Goal: Information Seeking & Learning: Learn about a topic

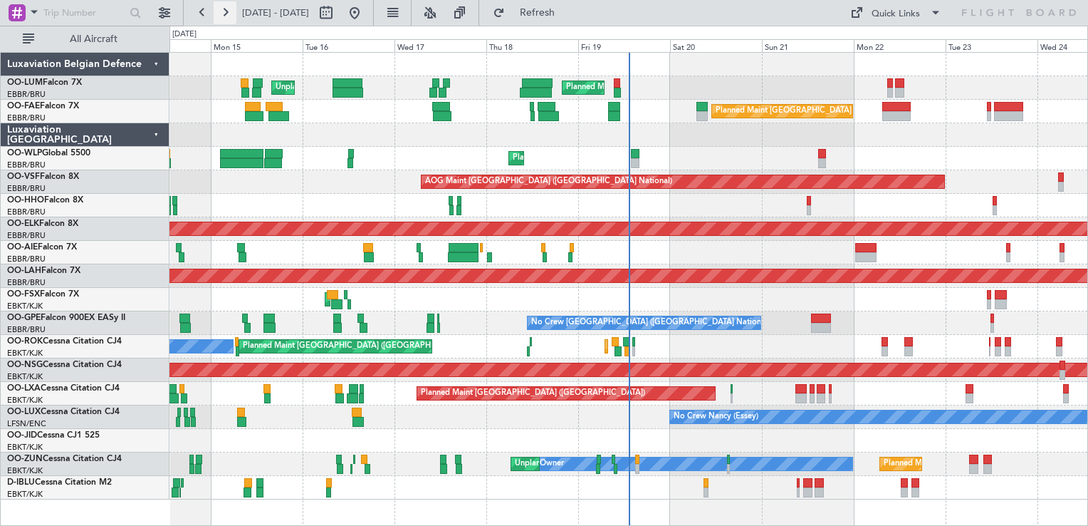
click at [231, 11] on button at bounding box center [225, 12] width 23 height 23
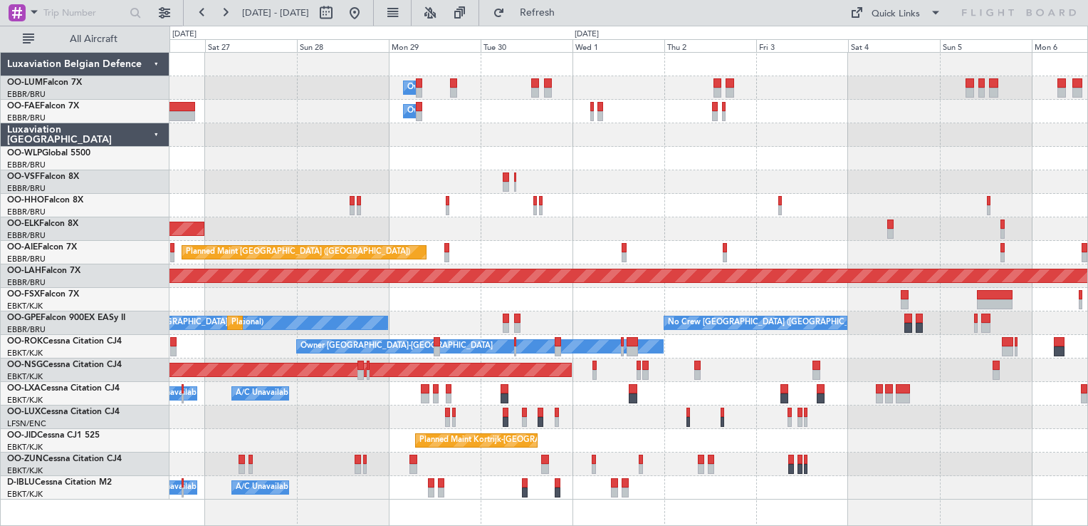
click at [610, 212] on div "Owner Melsbroek Air Base Owner [GEOGRAPHIC_DATA] Planned Maint [GEOGRAPHIC_DATA…" at bounding box center [628, 276] width 918 height 447
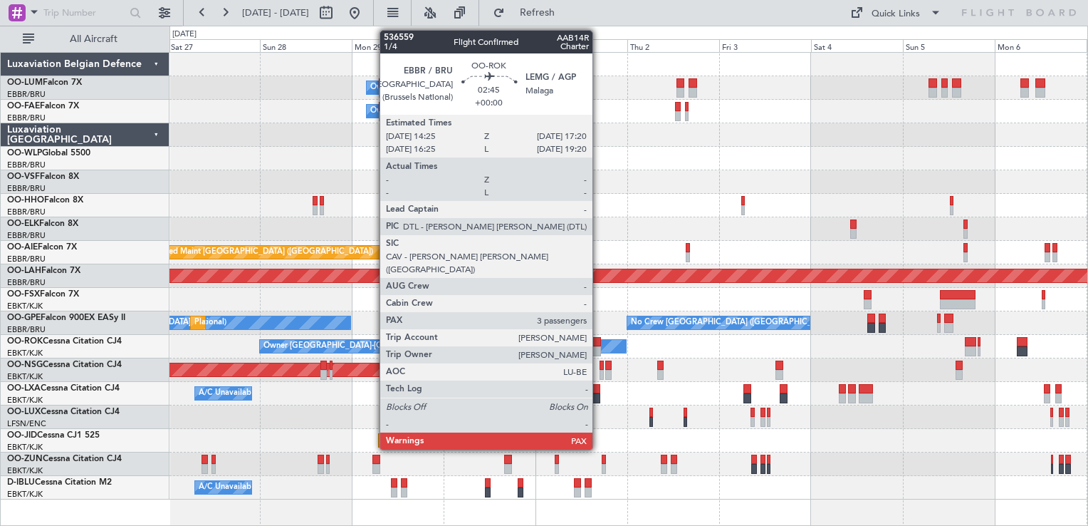
click at [599, 346] on div at bounding box center [595, 351] width 11 height 10
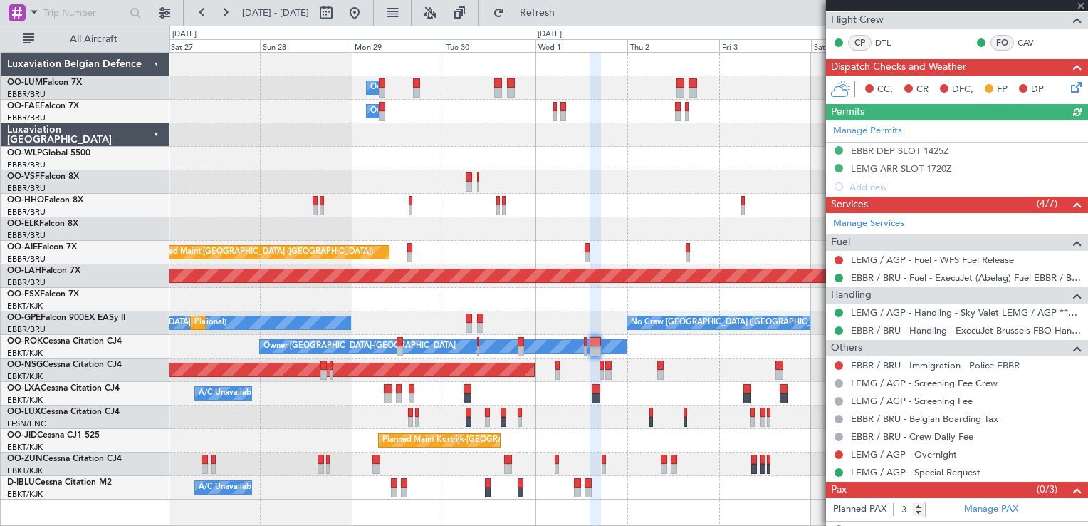
scroll to position [265, 0]
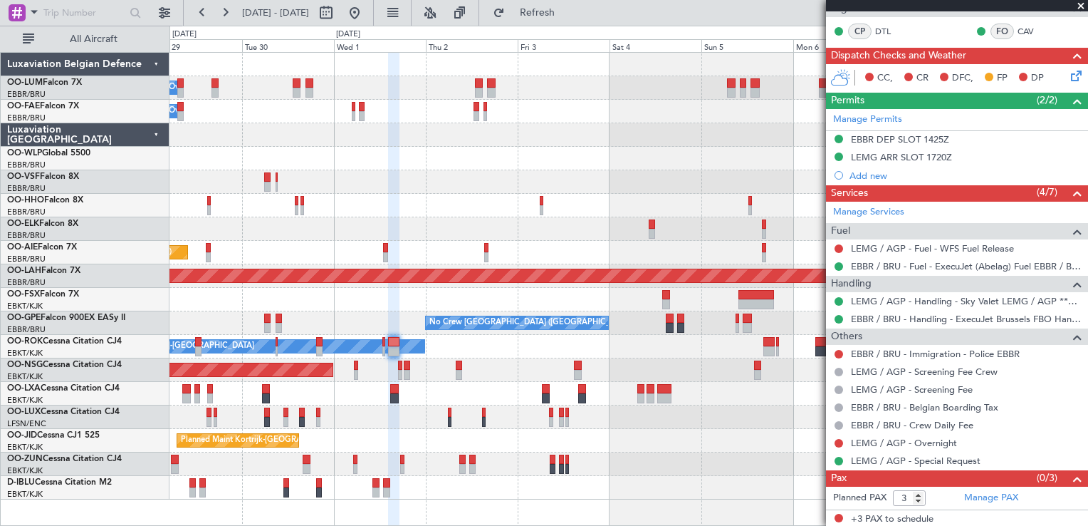
click at [461, 523] on div "Owner Melsbroek Air Base Owner [GEOGRAPHIC_DATA] Planned Maint [GEOGRAPHIC_DATA…" at bounding box center [628, 289] width 919 height 474
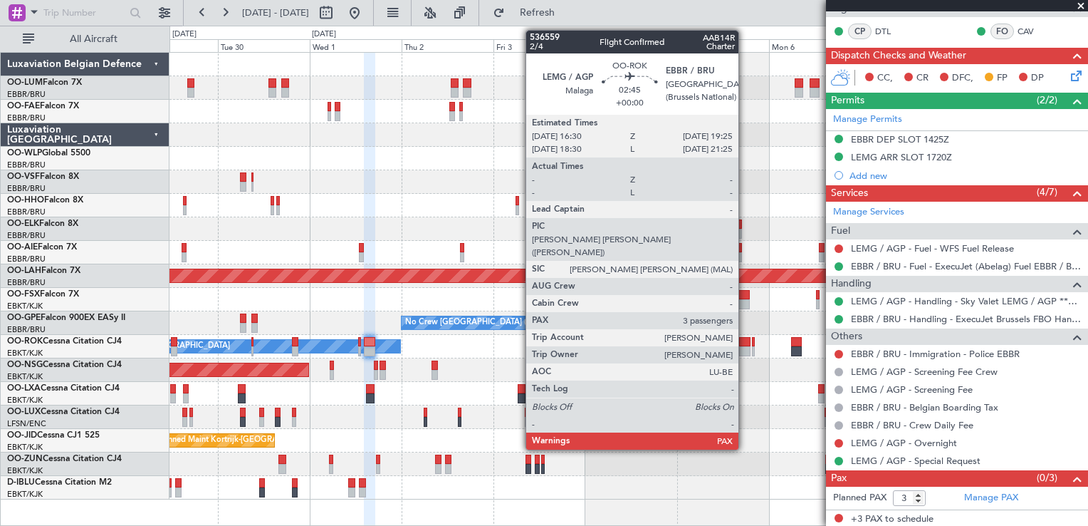
click at [745, 346] on div at bounding box center [744, 351] width 11 height 10
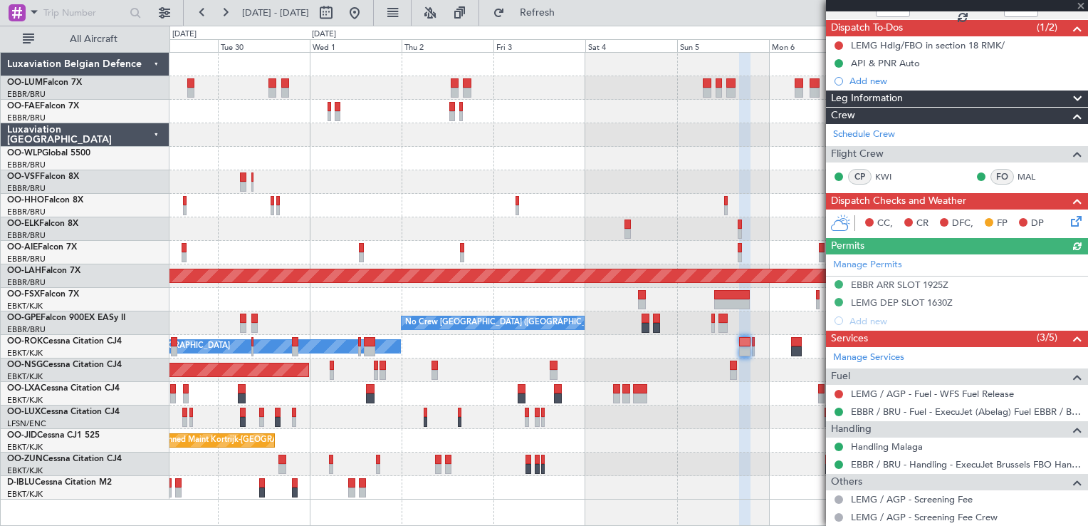
scroll to position [194, 0]
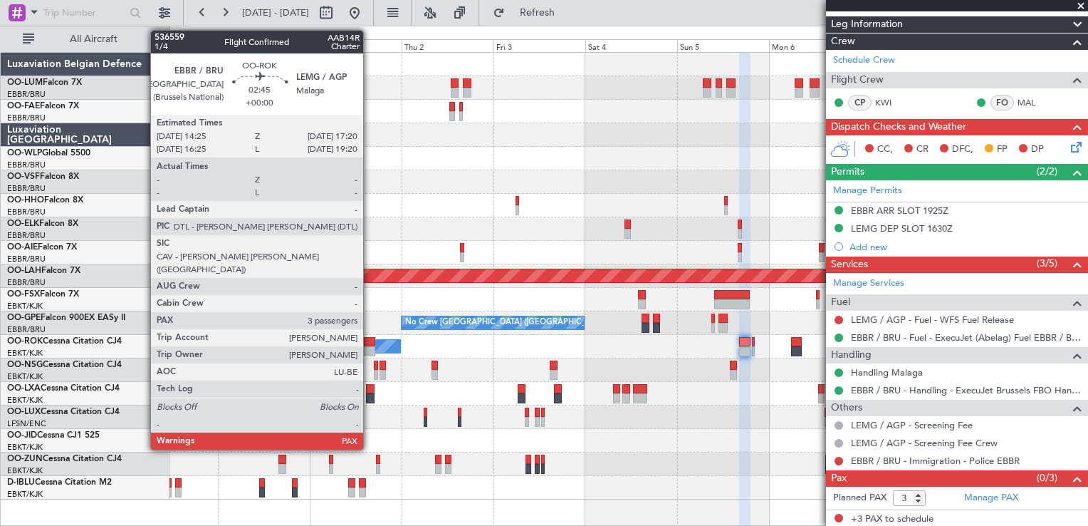
click at [370, 351] on div at bounding box center [369, 351] width 11 height 10
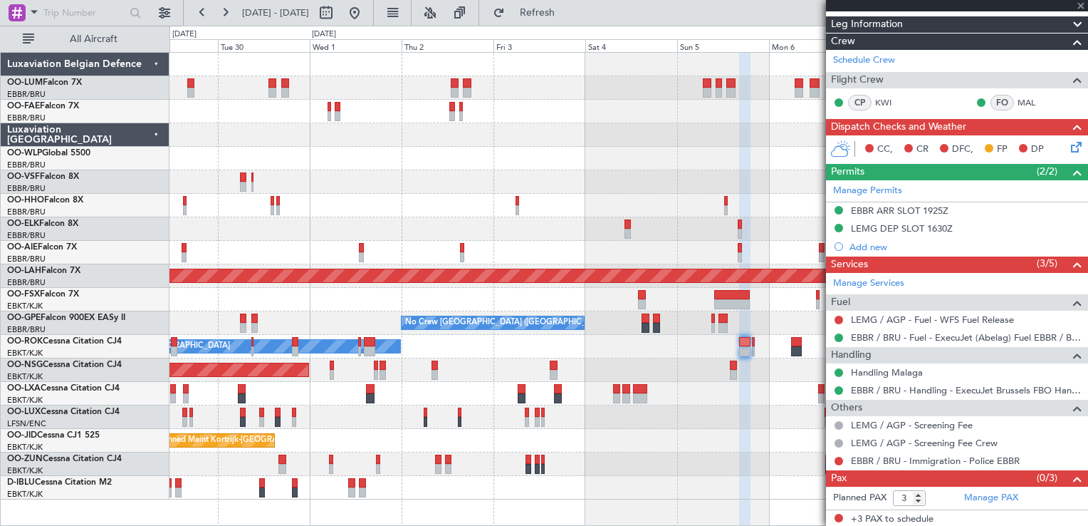
scroll to position [0, 0]
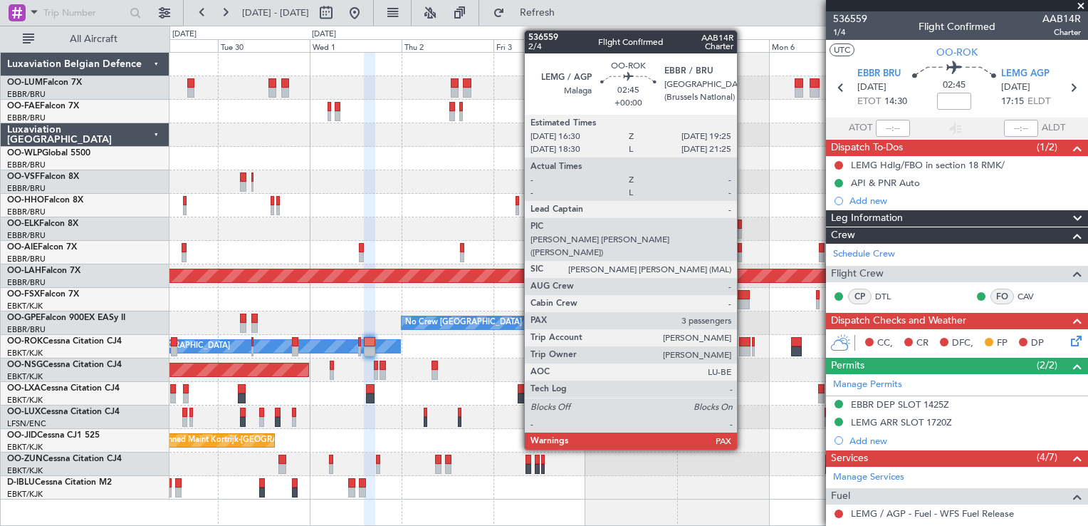
click at [743, 343] on div at bounding box center [744, 342] width 11 height 10
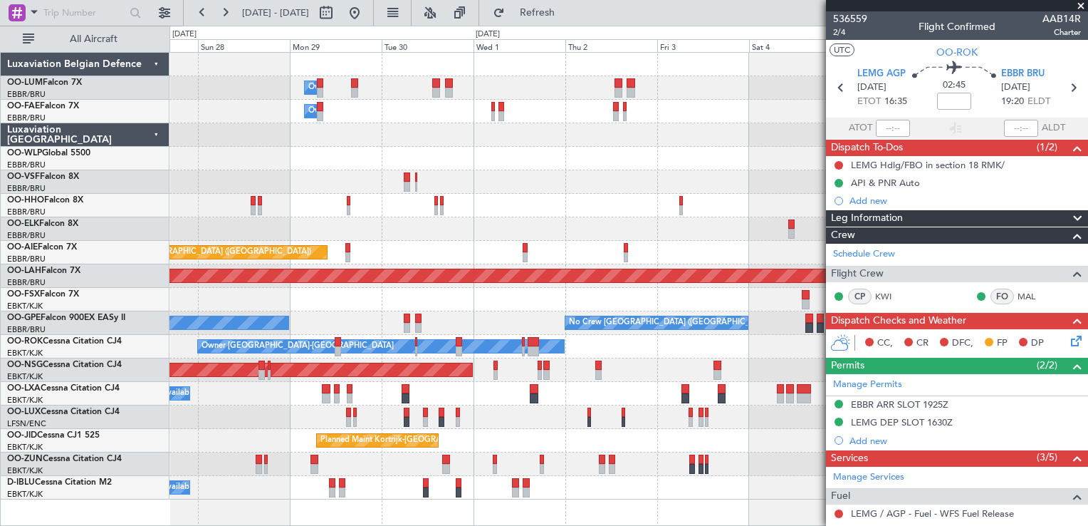
click at [442, 506] on div "Owner Melsbroek Air Base Owner [GEOGRAPHIC_DATA] Planned Maint [GEOGRAPHIC_DATA…" at bounding box center [628, 289] width 919 height 474
click at [654, 150] on div "Owner Melsbroek Air Base Owner [GEOGRAPHIC_DATA] Planned Maint [GEOGRAPHIC_DATA…" at bounding box center [628, 276] width 918 height 447
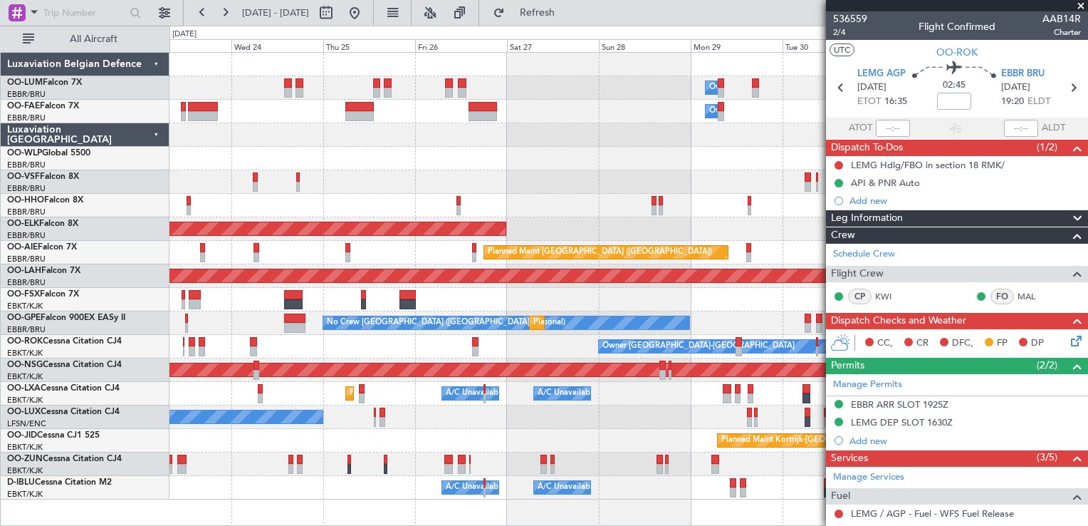
click at [573, 140] on div "Owner Melsbroek Air Base Owner [GEOGRAPHIC_DATA] Planned Maint [GEOGRAPHIC_DATA…" at bounding box center [628, 276] width 918 height 447
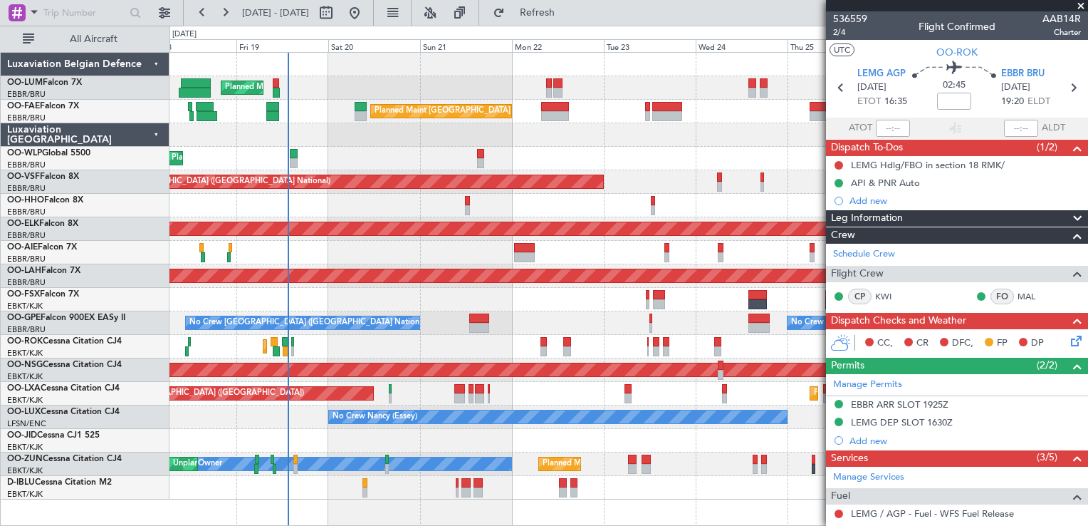
click at [567, 206] on div "Planned Maint [GEOGRAPHIC_DATA] ([GEOGRAPHIC_DATA] National) Owner [GEOGRAPHIC_…" at bounding box center [628, 276] width 918 height 447
click at [955, 48] on span "OO-ROK" at bounding box center [956, 52] width 41 height 15
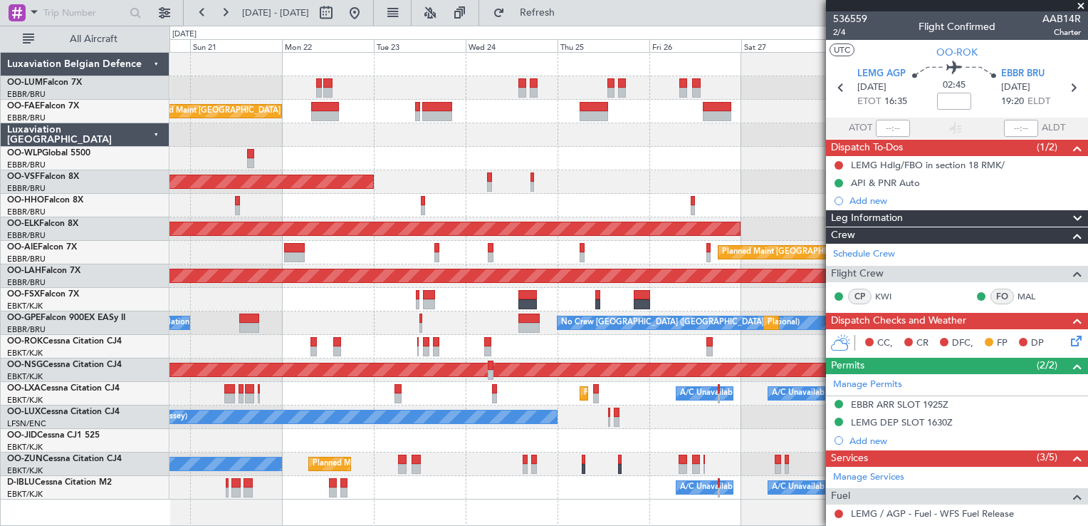
click at [399, 525] on div "Owner Melsbroek Air Base Planned Maint [GEOGRAPHIC_DATA] ([GEOGRAPHIC_DATA]) Pl…" at bounding box center [544, 276] width 1088 height 500
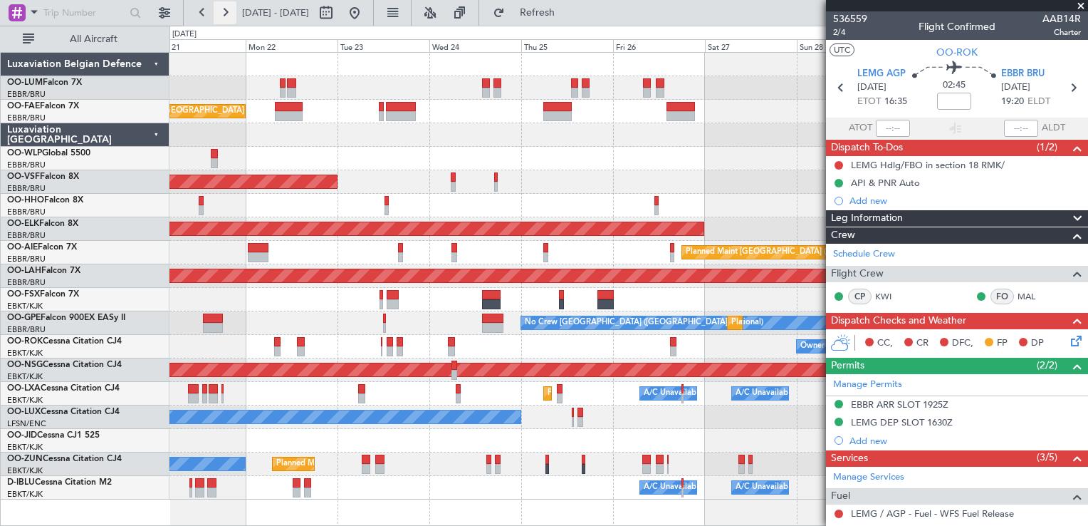
click at [222, 19] on button at bounding box center [225, 12] width 23 height 23
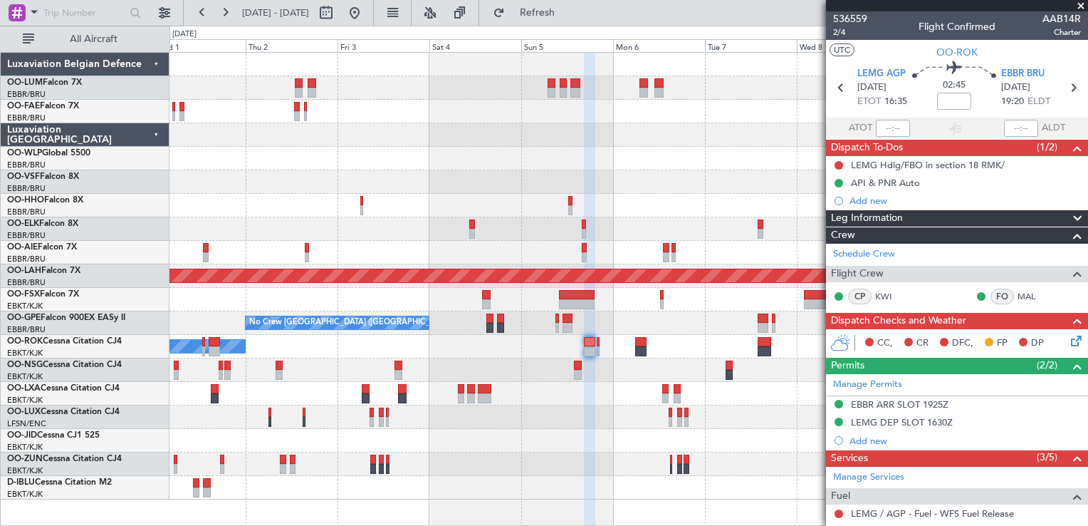
click at [638, 421] on div at bounding box center [628, 417] width 918 height 24
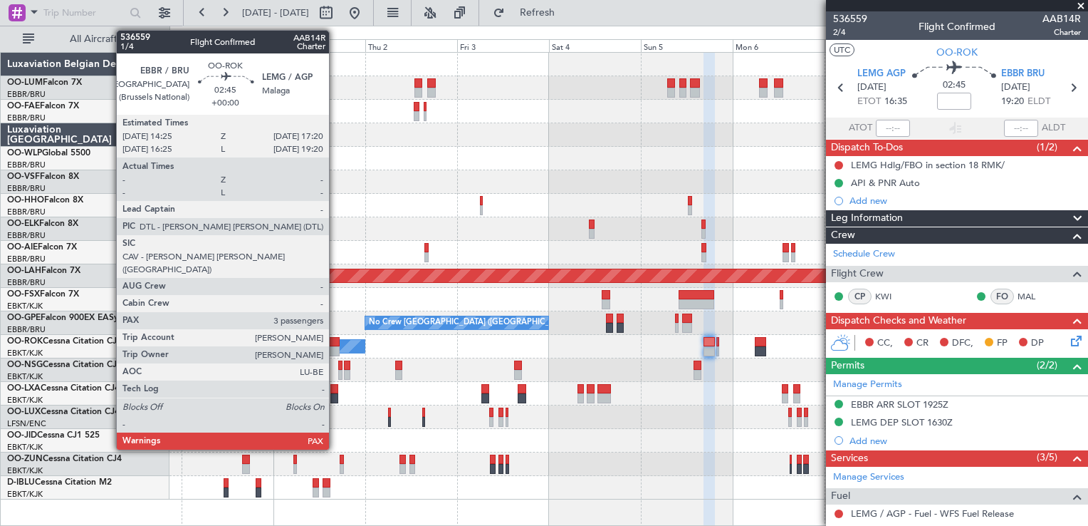
click at [335, 344] on div at bounding box center [333, 342] width 11 height 10
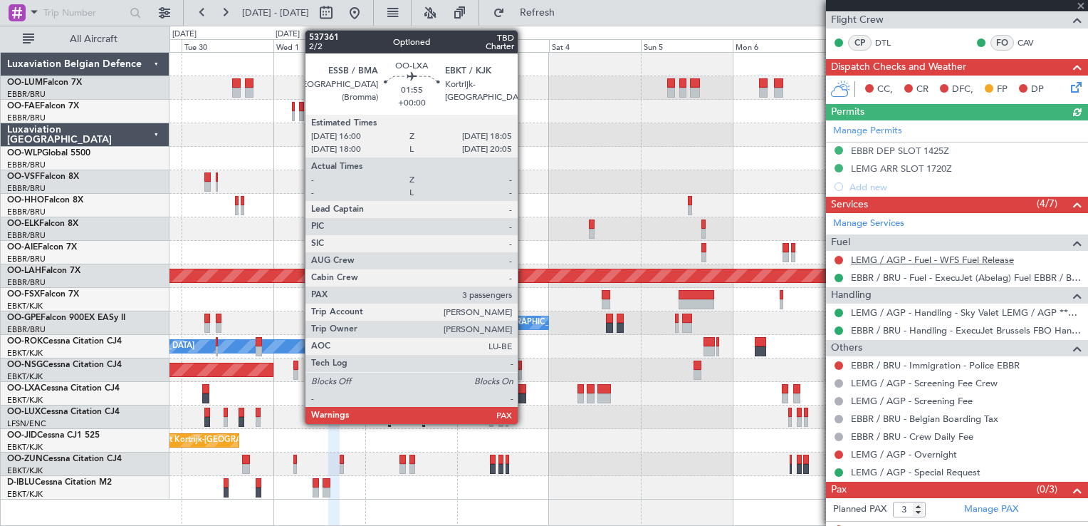
scroll to position [265, 0]
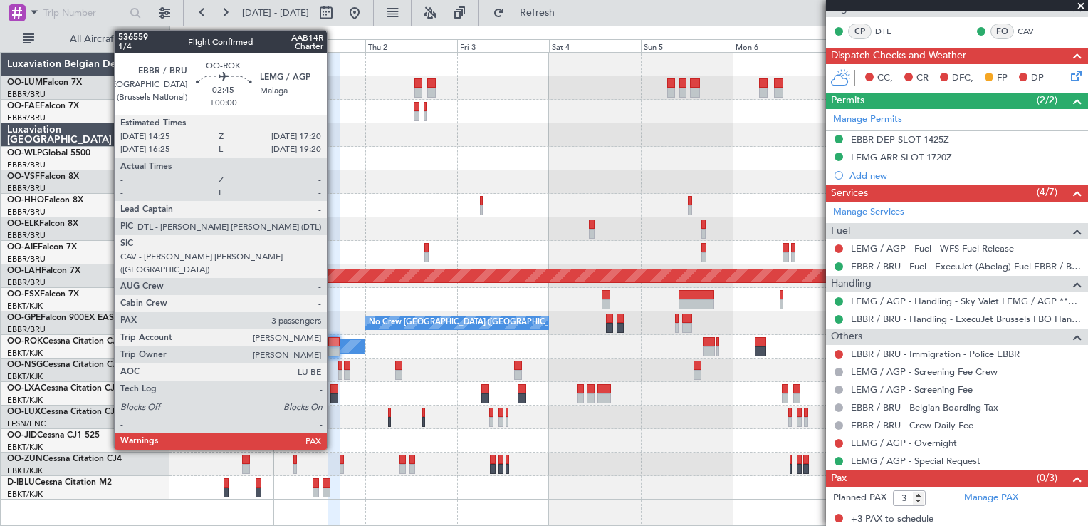
click at [333, 348] on div at bounding box center [333, 351] width 11 height 10
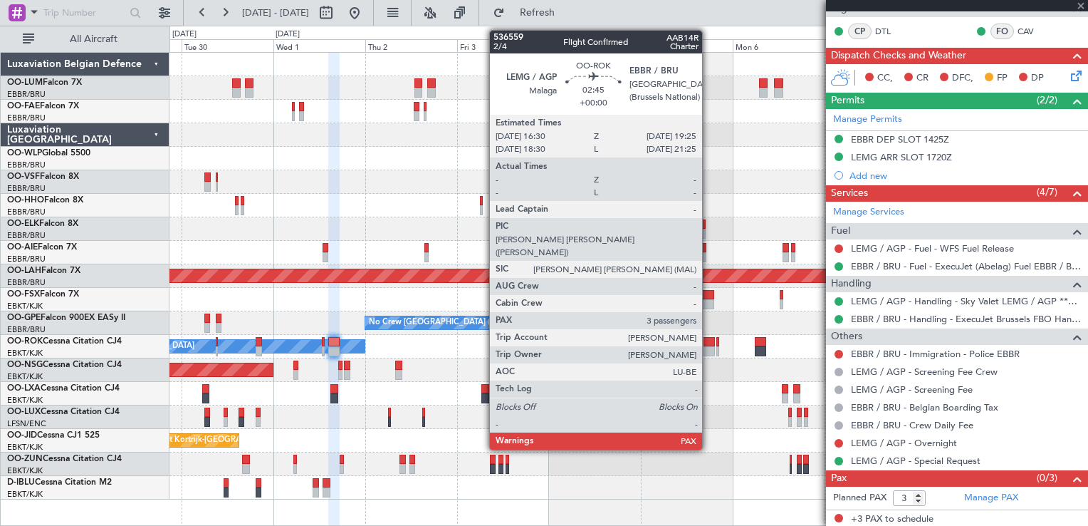
click at [709, 347] on div at bounding box center [709, 351] width 11 height 10
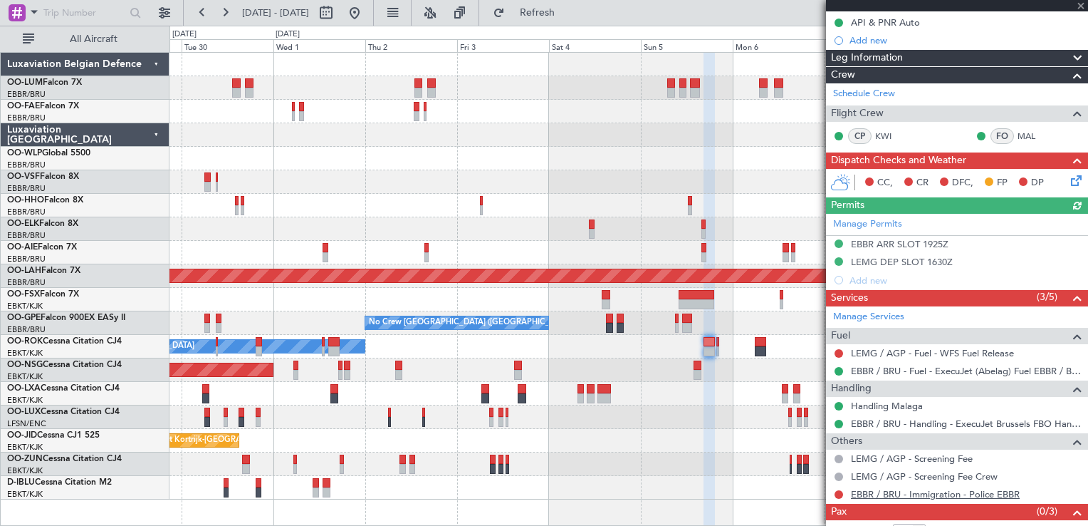
scroll to position [194, 0]
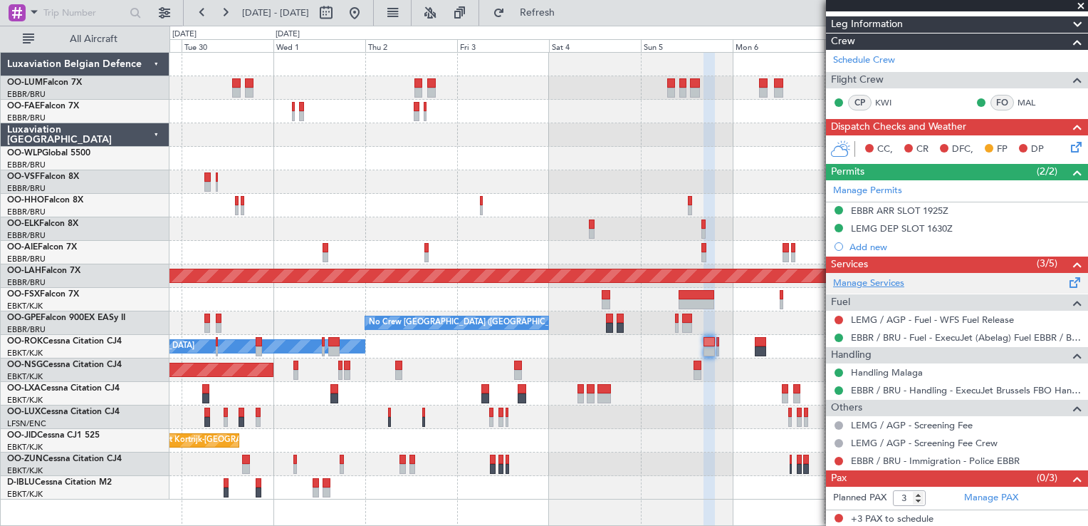
click at [871, 276] on link "Manage Services" at bounding box center [868, 283] width 71 height 14
click at [560, 14] on span "Refresh" at bounding box center [538, 13] width 60 height 10
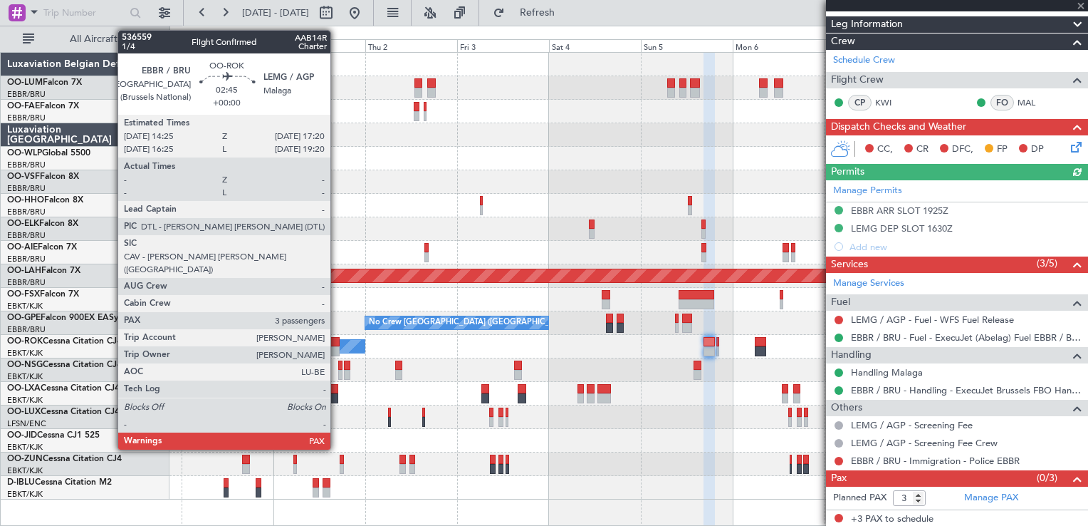
click at [337, 344] on div at bounding box center [333, 342] width 11 height 10
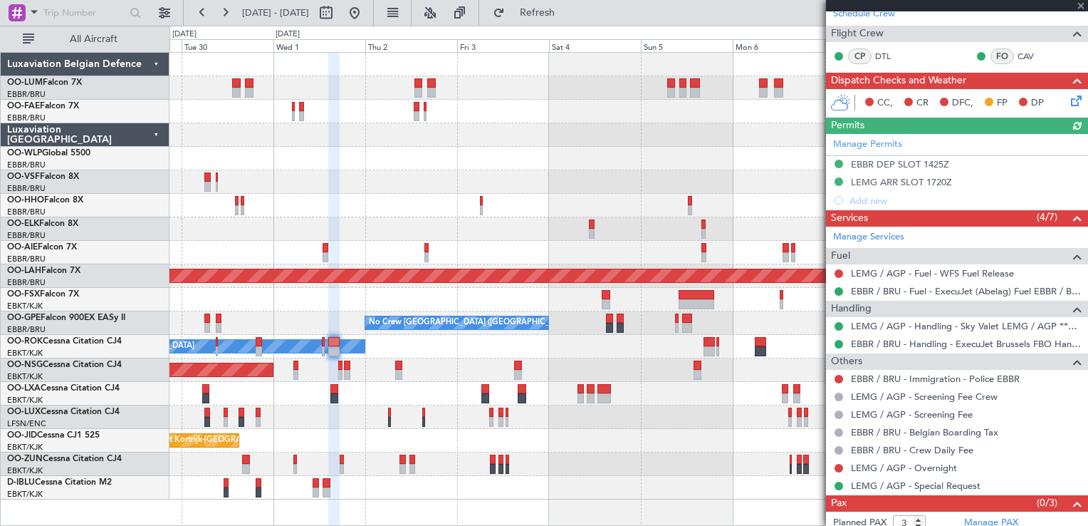
scroll to position [265, 0]
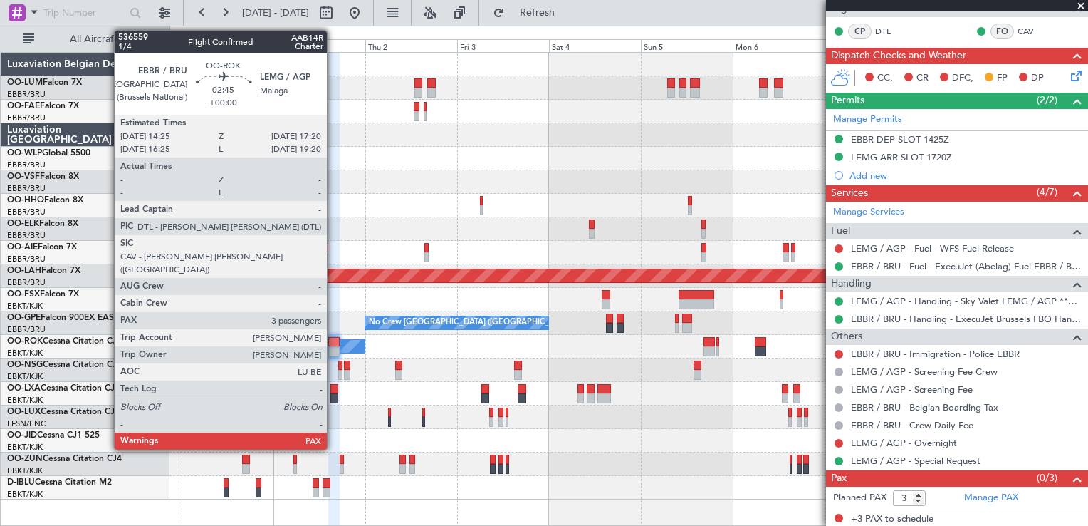
click at [333, 340] on div at bounding box center [333, 342] width 11 height 10
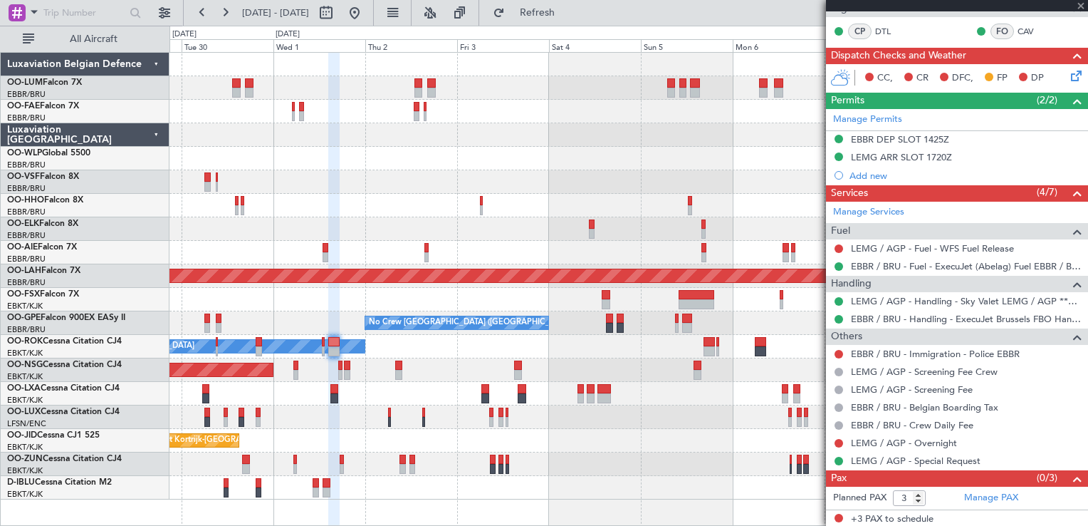
scroll to position [0, 0]
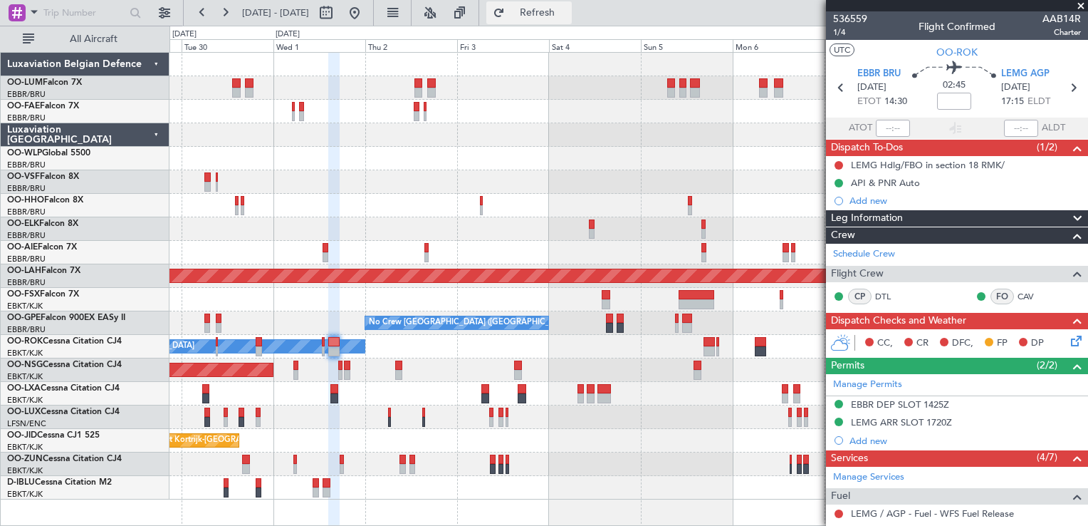
click at [568, 8] on span "Refresh" at bounding box center [538, 13] width 60 height 10
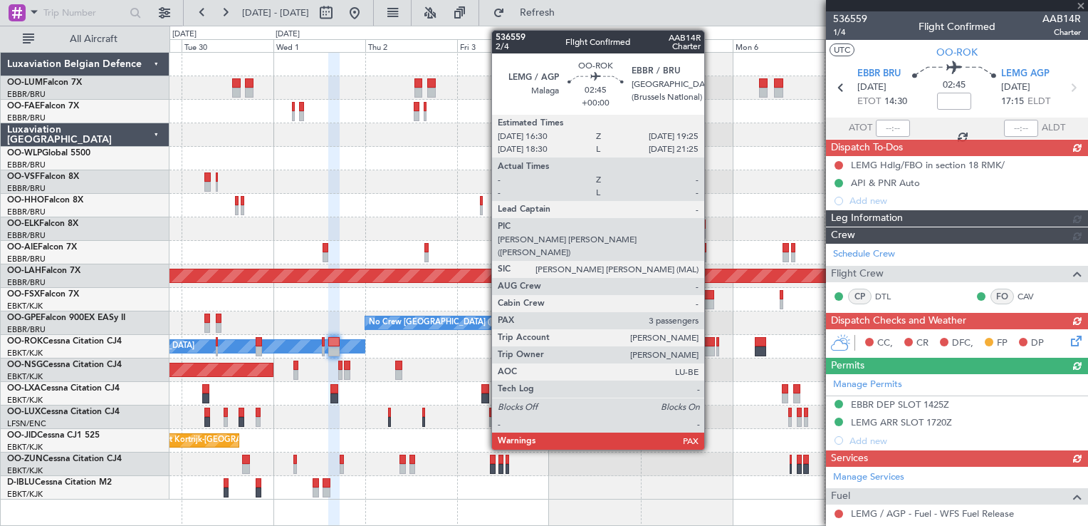
click at [711, 348] on div at bounding box center [709, 351] width 11 height 10
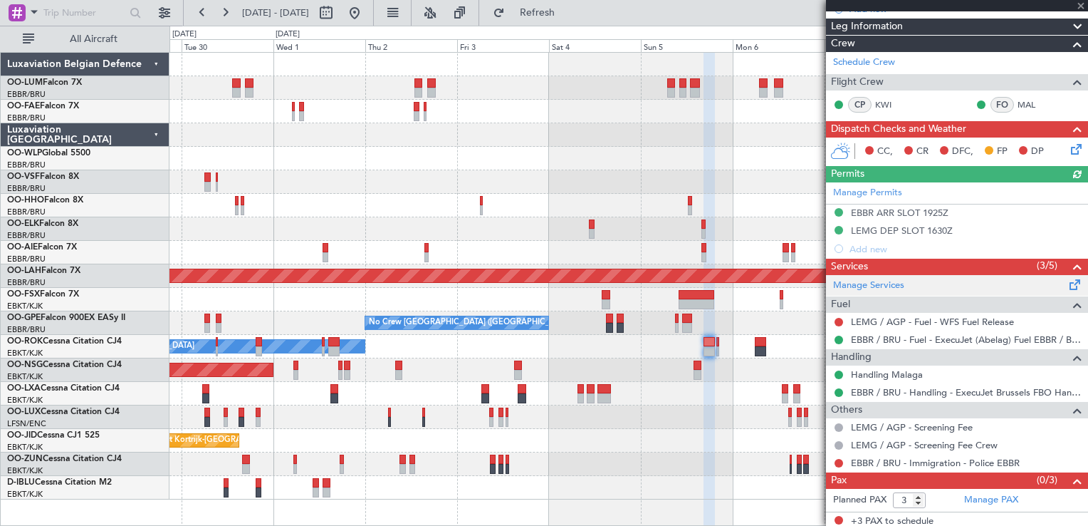
scroll to position [194, 0]
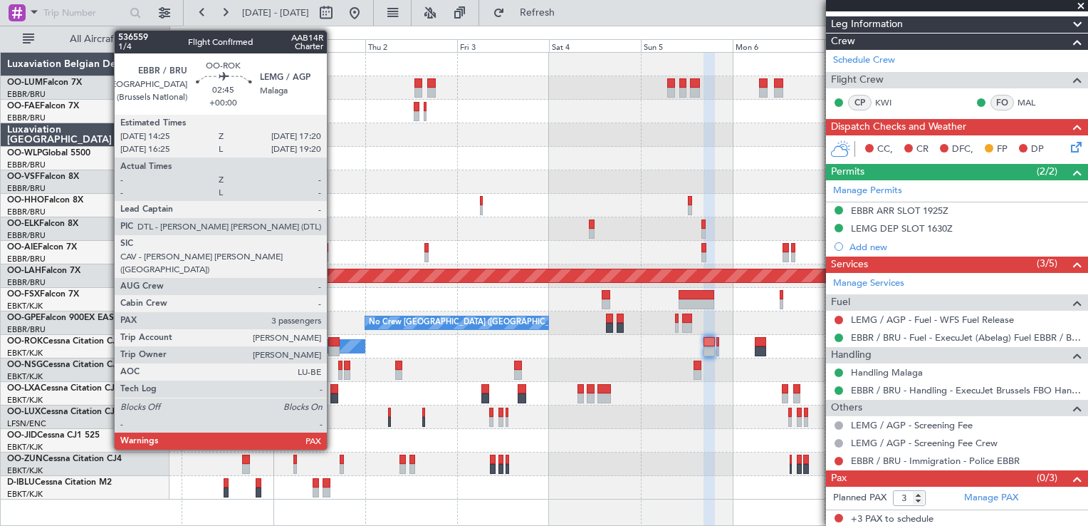
click at [333, 342] on div at bounding box center [333, 342] width 11 height 10
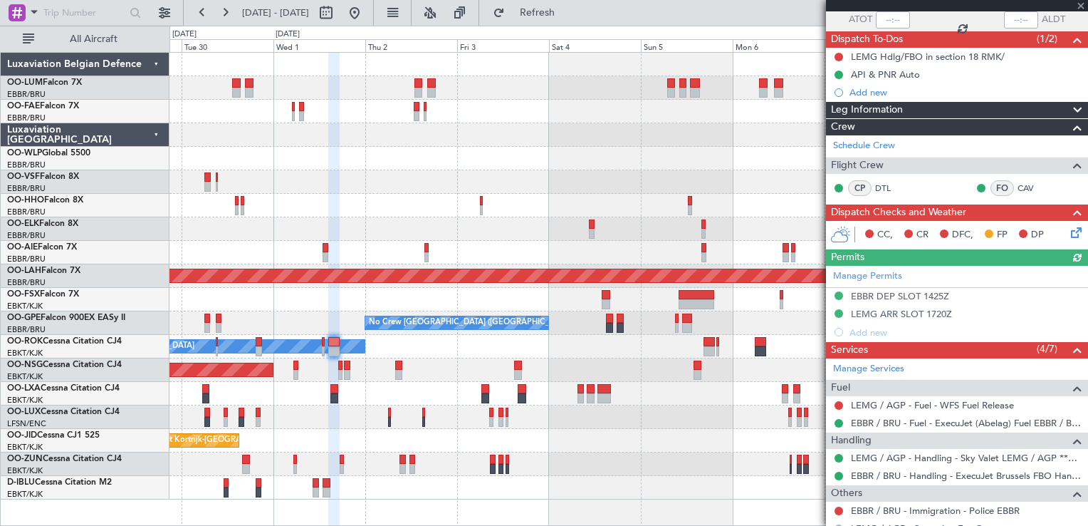
scroll to position [265, 0]
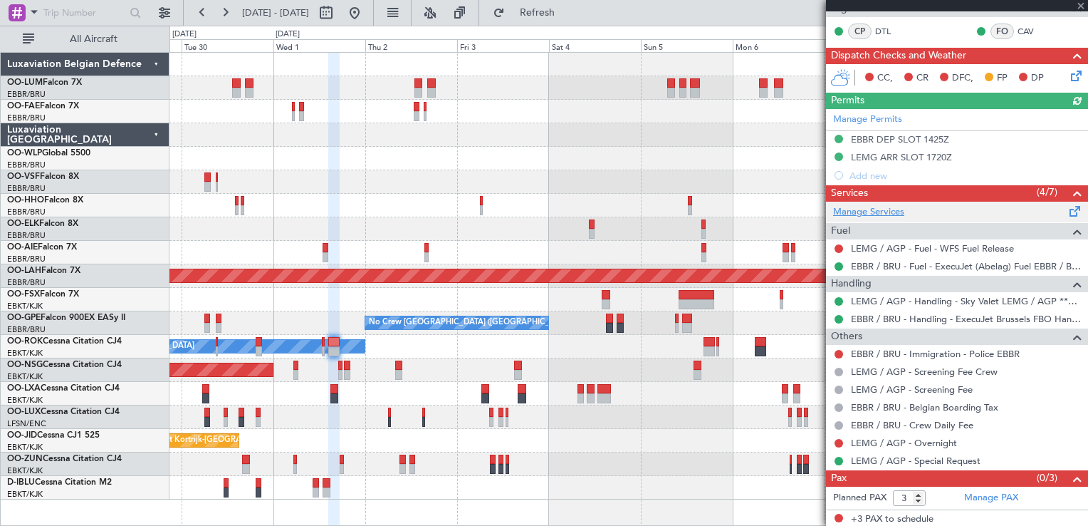
click at [895, 215] on link "Manage Services" at bounding box center [868, 212] width 71 height 14
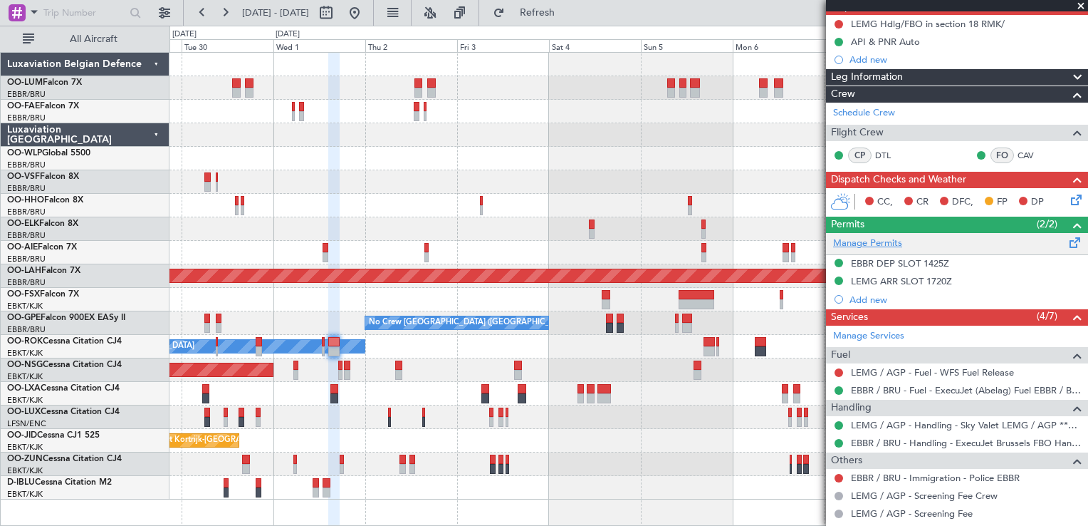
scroll to position [142, 0]
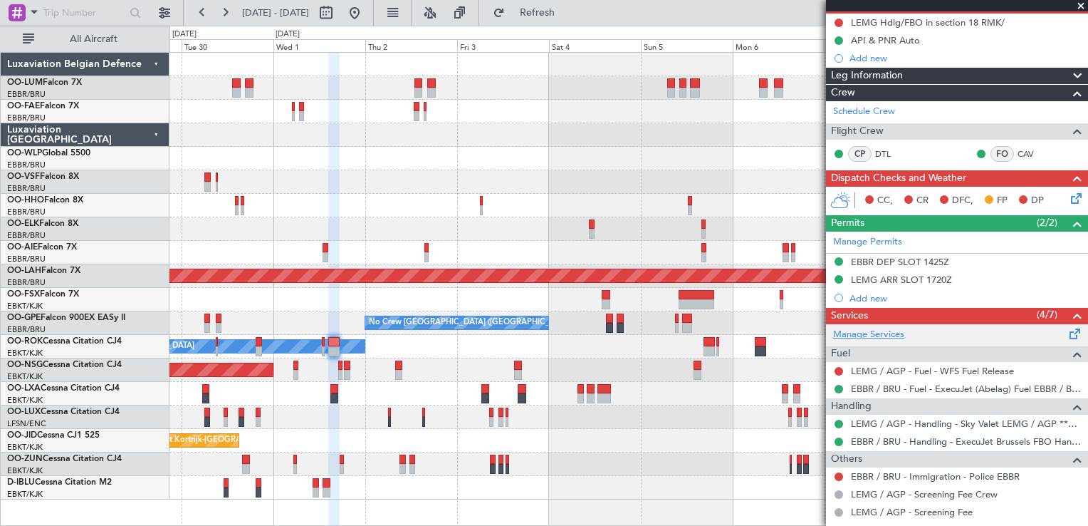
click at [878, 329] on link "Manage Services" at bounding box center [868, 335] width 71 height 14
click at [552, 1] on button "Refresh" at bounding box center [528, 12] width 85 height 23
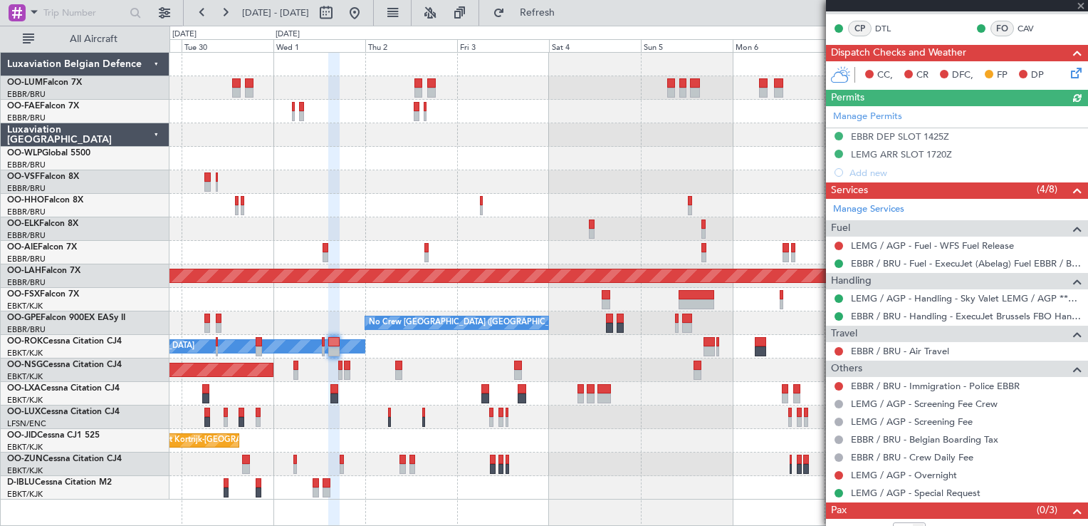
scroll to position [299, 0]
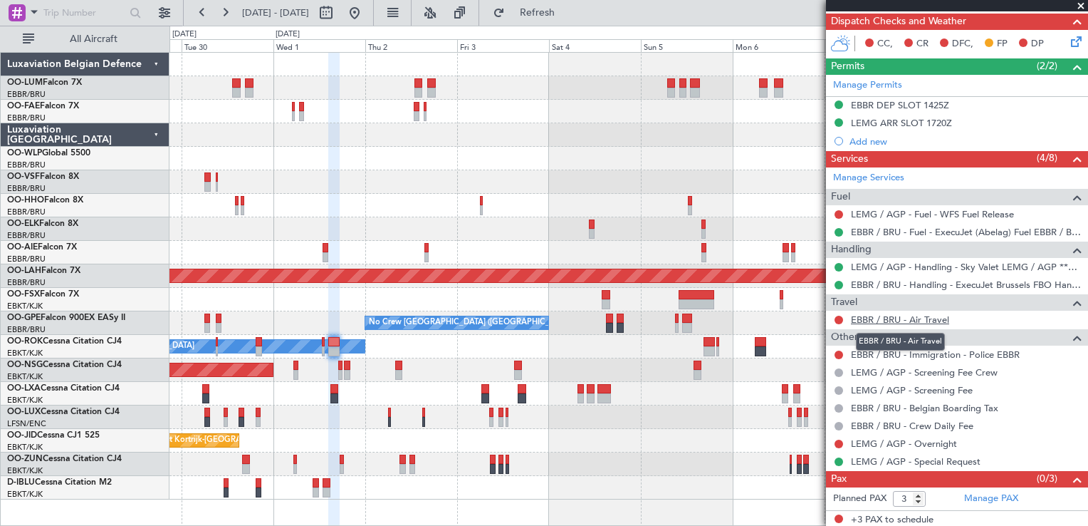
click at [897, 316] on link "EBBR / BRU - Air Travel" at bounding box center [900, 319] width 98 height 12
click at [561, 19] on button "Refresh" at bounding box center [528, 12] width 85 height 23
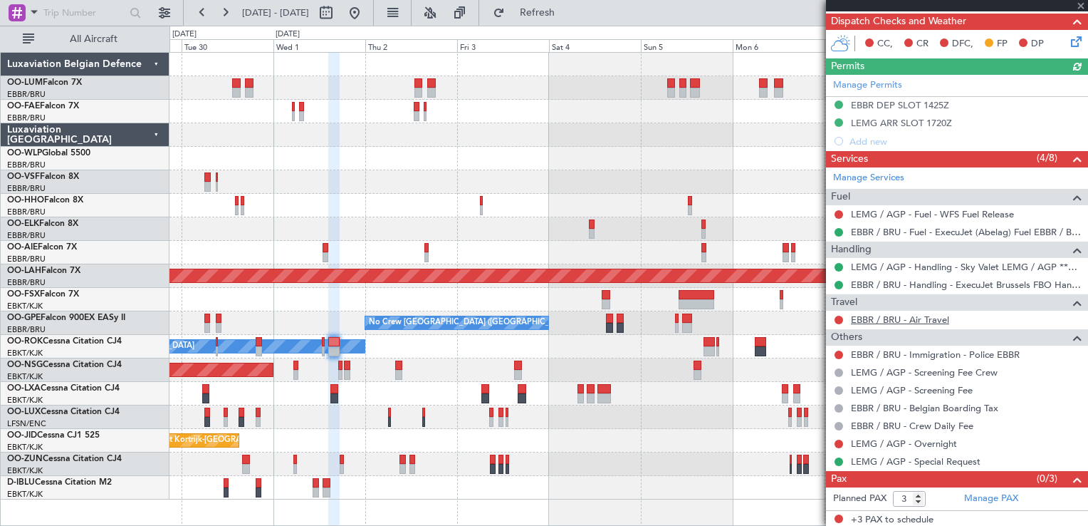
click at [894, 320] on link "EBBR / BRU - Air Travel" at bounding box center [900, 319] width 98 height 12
click at [619, 457] on div "Owner Melsbroek Air Base Owner [GEOGRAPHIC_DATA] Owner [GEOGRAPHIC_DATA] Planne…" at bounding box center [628, 276] width 918 height 447
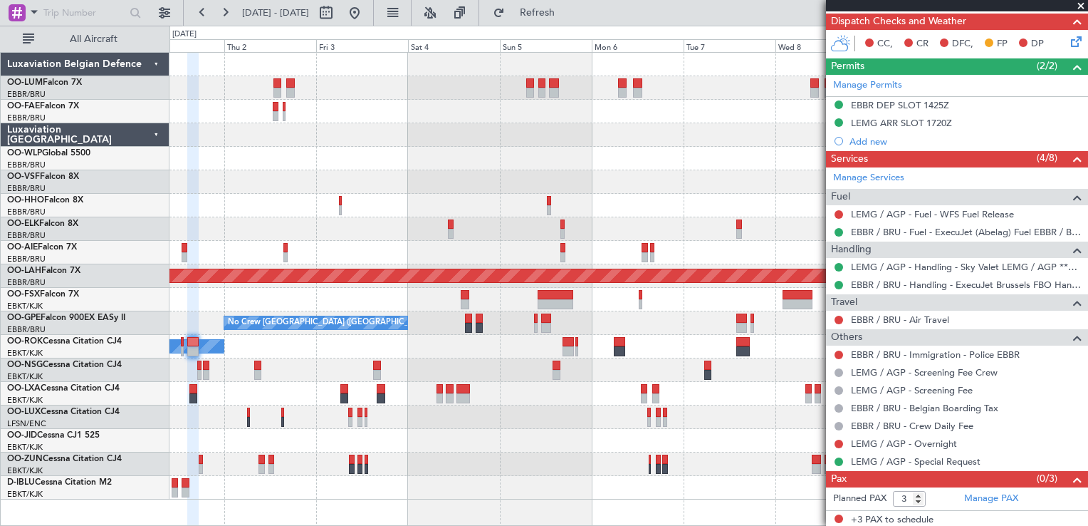
click at [279, 281] on div "Owner Melsbroek Air Base Owner [GEOGRAPHIC_DATA] Owner [GEOGRAPHIC_DATA] Planne…" at bounding box center [628, 276] width 918 height 447
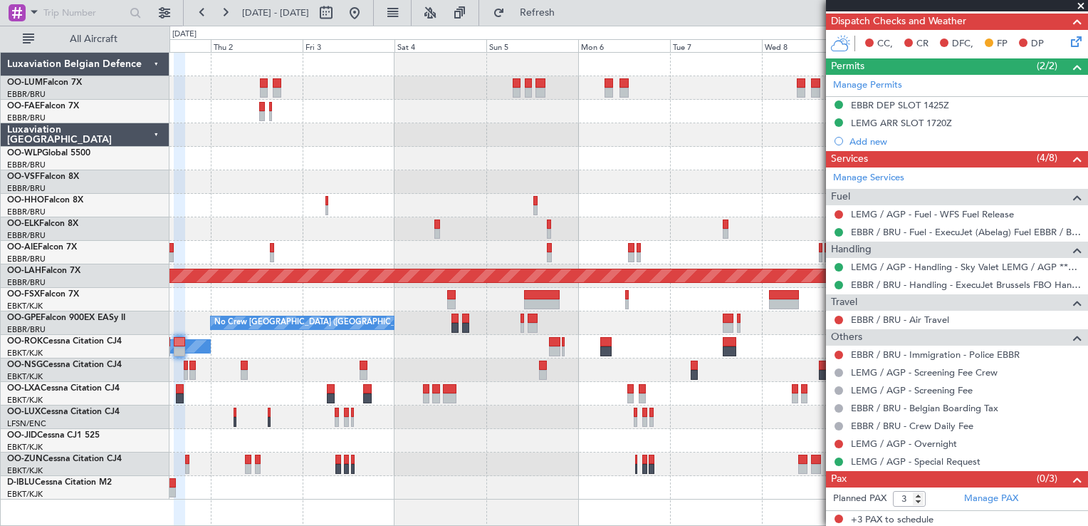
click at [558, 425] on div "Owner Melsbroek Air Base Owner [GEOGRAPHIC_DATA] Owner [GEOGRAPHIC_DATA] Planne…" at bounding box center [628, 276] width 918 height 447
click at [731, 402] on div at bounding box center [628, 394] width 918 height 24
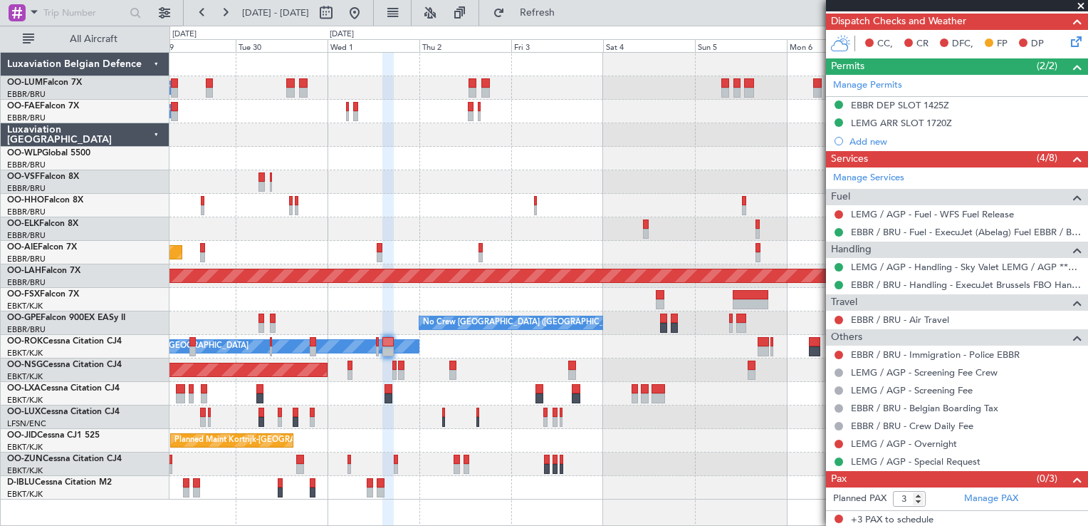
click at [554, 289] on div at bounding box center [628, 300] width 918 height 24
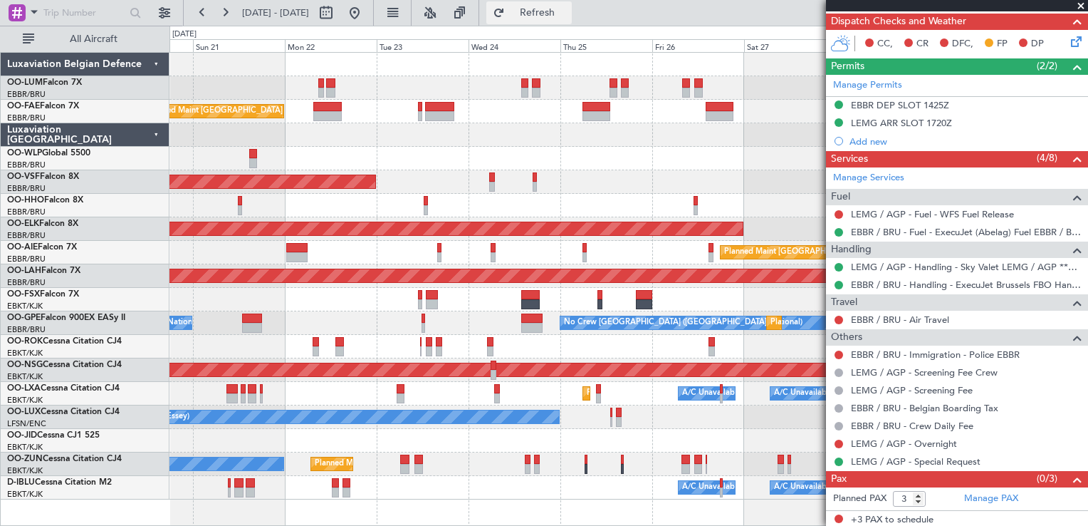
click at [568, 11] on span "Refresh" at bounding box center [538, 13] width 60 height 10
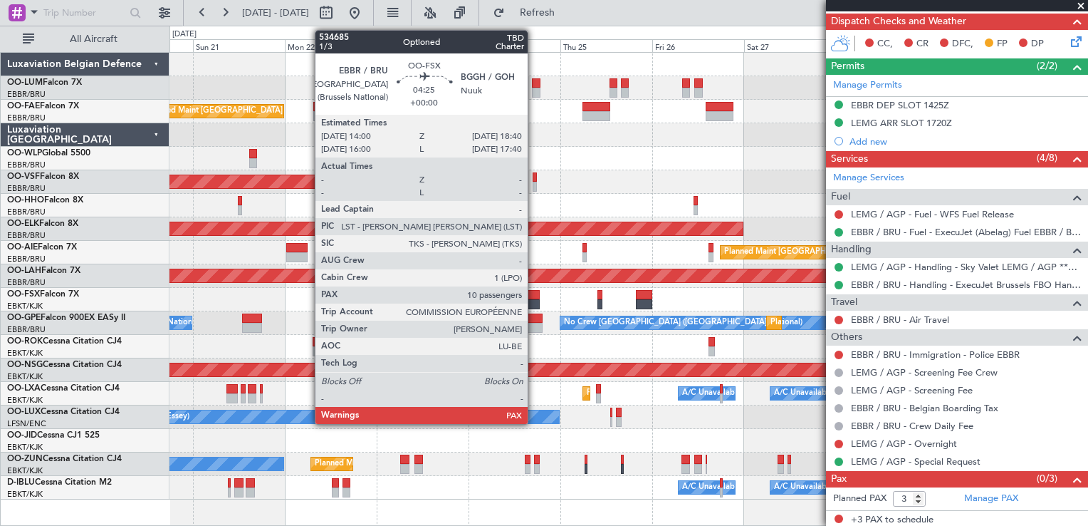
click at [534, 299] on div at bounding box center [530, 304] width 19 height 10
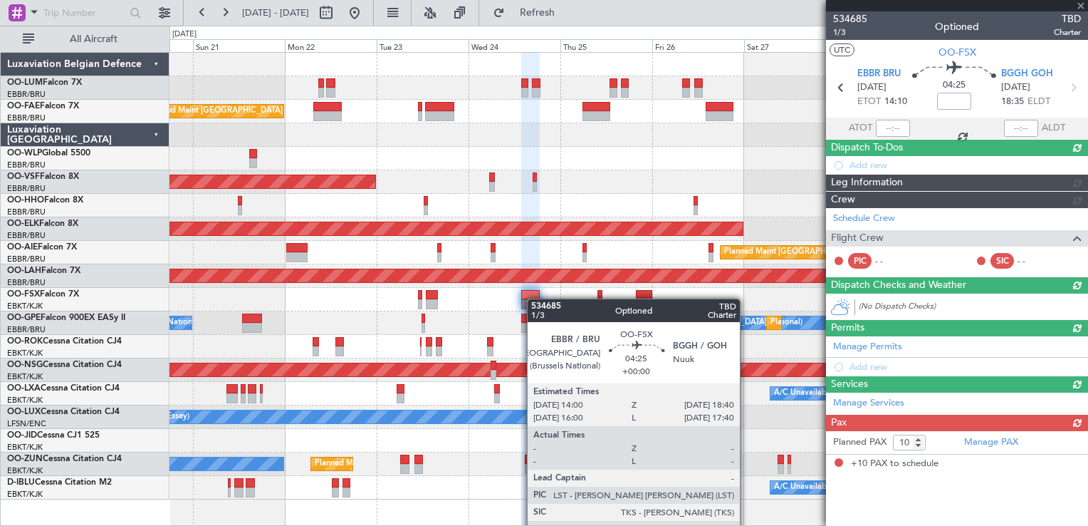
scroll to position [0, 0]
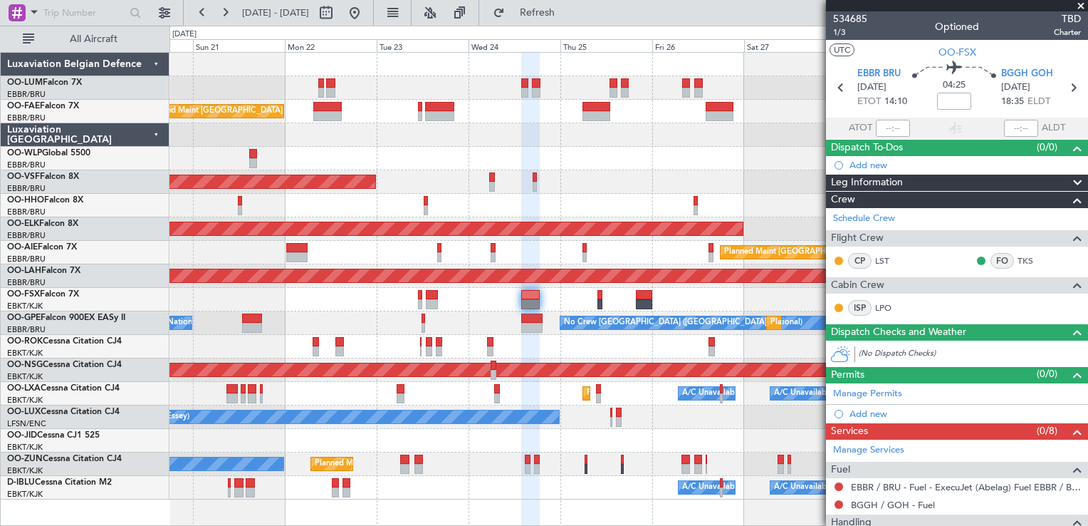
click at [1084, 6] on span at bounding box center [1081, 6] width 14 height 13
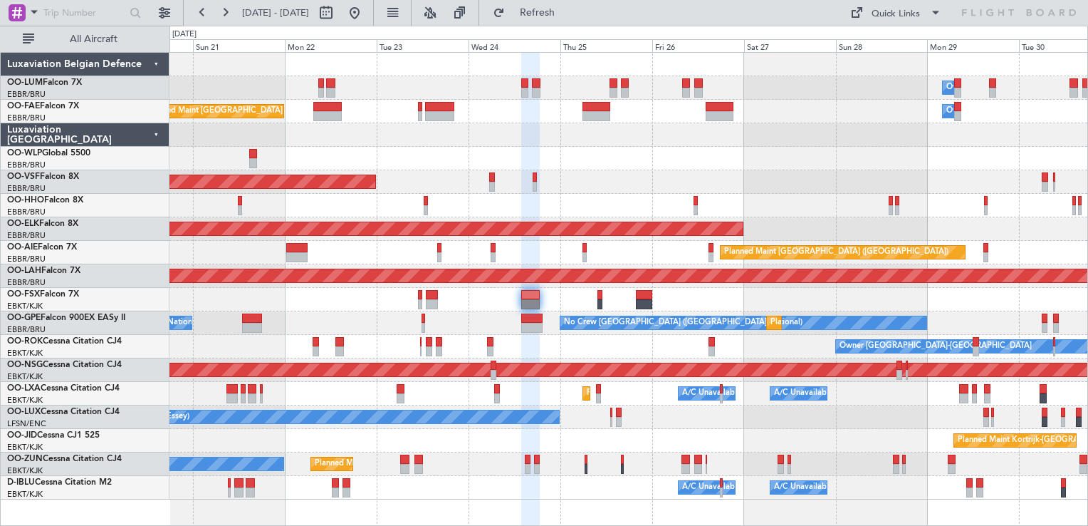
type input "0"
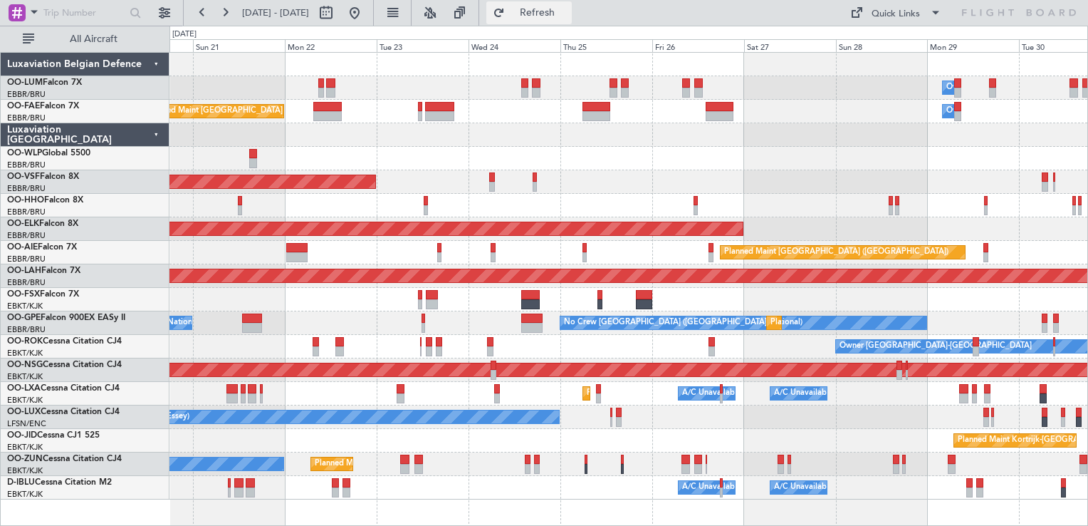
click at [572, 1] on button "Refresh" at bounding box center [528, 12] width 85 height 23
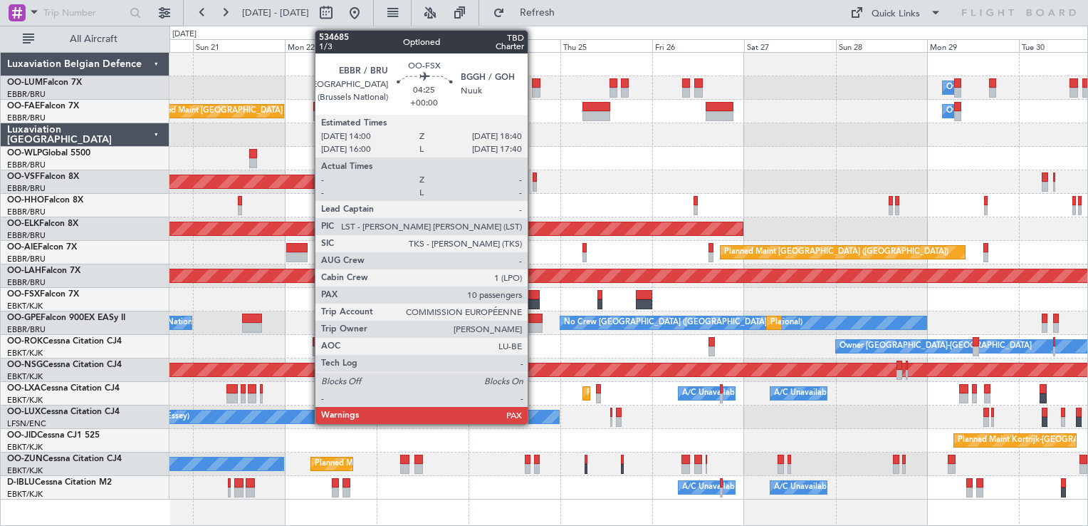
click at [534, 295] on div at bounding box center [530, 295] width 19 height 10
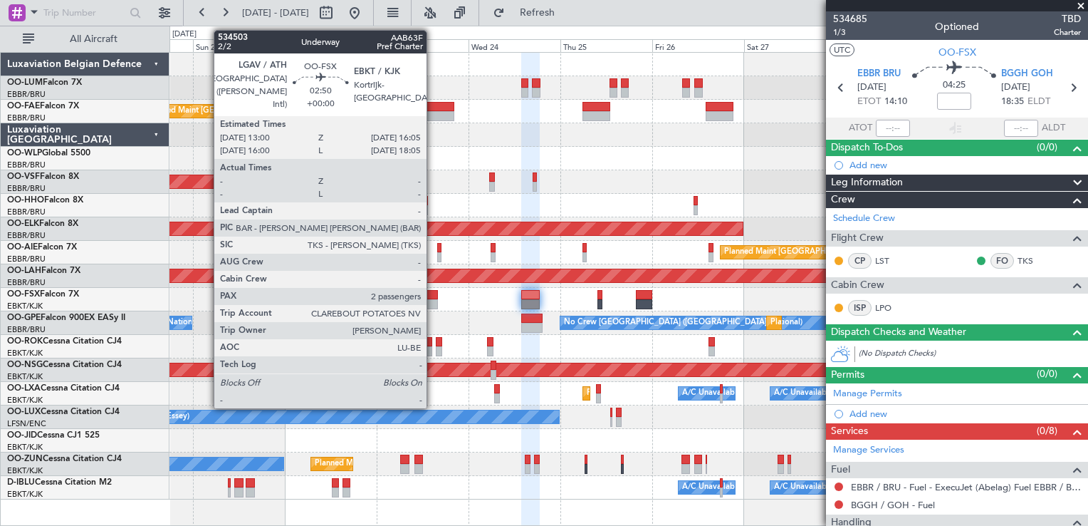
click at [433, 293] on div at bounding box center [432, 295] width 12 height 10
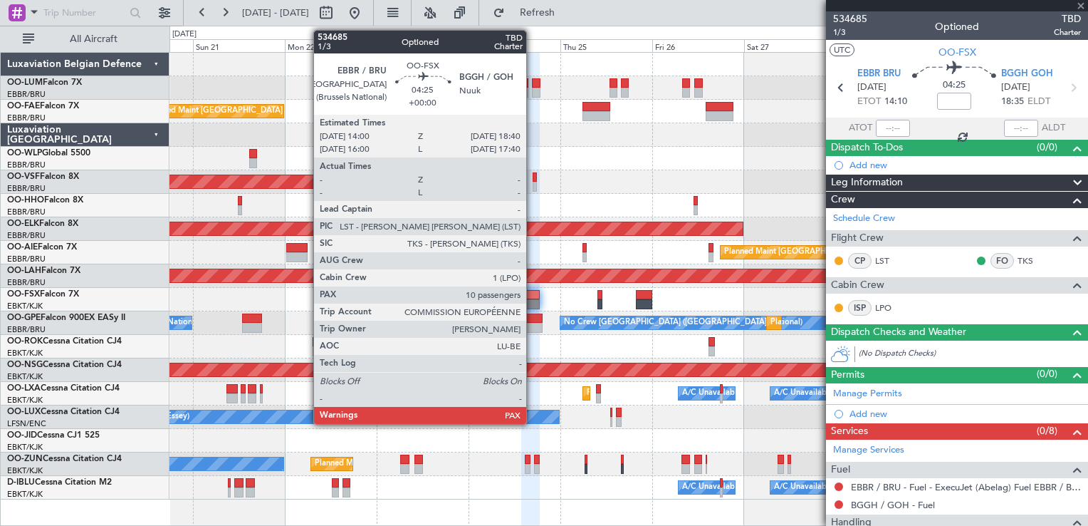
click at [533, 291] on div at bounding box center [530, 295] width 19 height 10
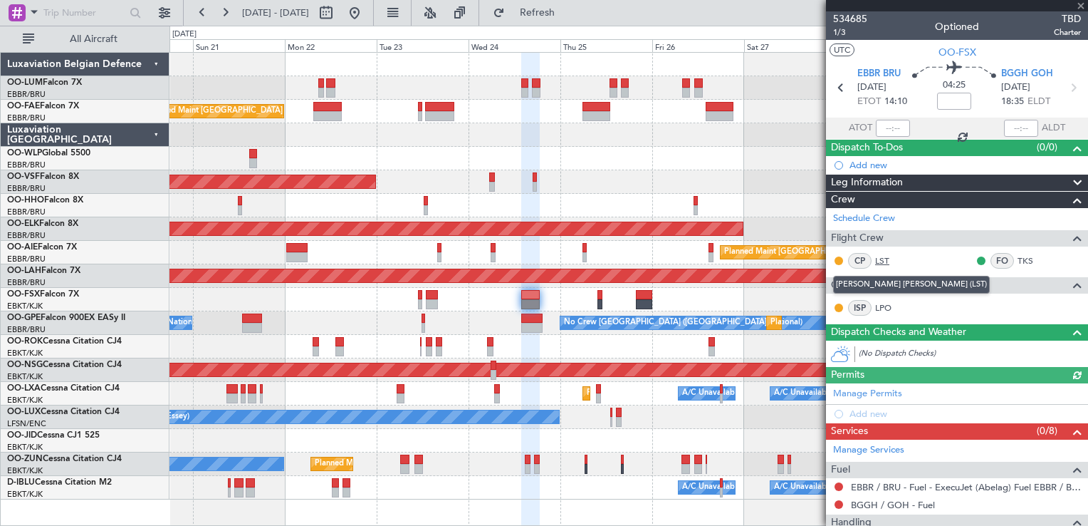
click at [883, 261] on link "LST" at bounding box center [891, 260] width 32 height 13
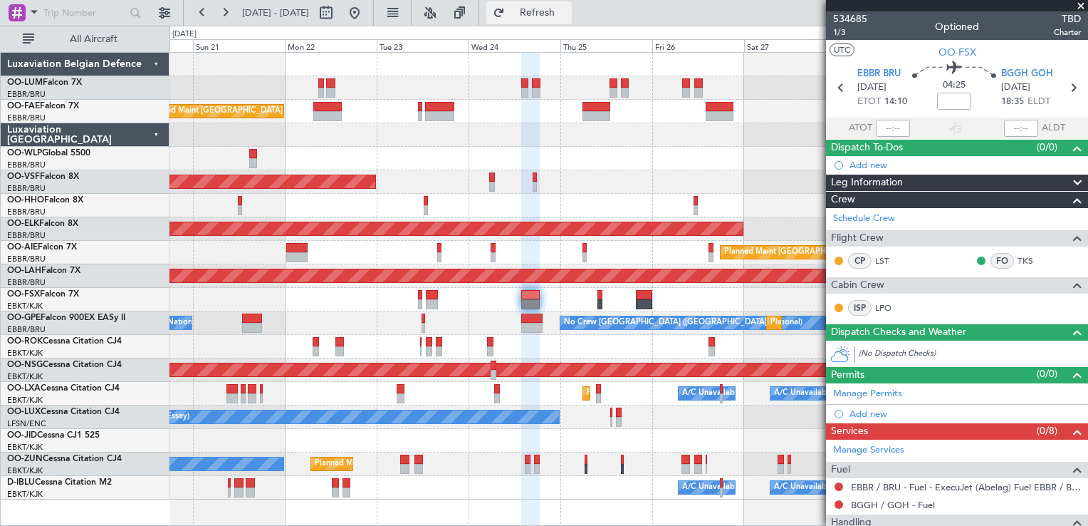
click at [550, 9] on button "Refresh" at bounding box center [528, 12] width 85 height 23
click at [568, 9] on span "Refresh" at bounding box center [538, 13] width 60 height 10
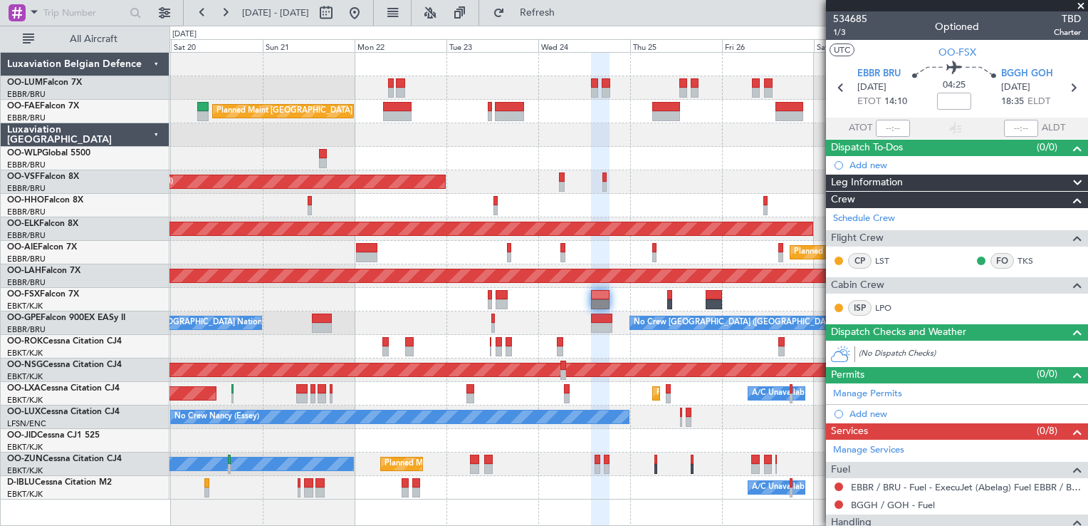
click at [513, 517] on div "Owner Melsbroek Air Base Planned Maint [GEOGRAPHIC_DATA] ([GEOGRAPHIC_DATA]) Ow…" at bounding box center [628, 289] width 919 height 474
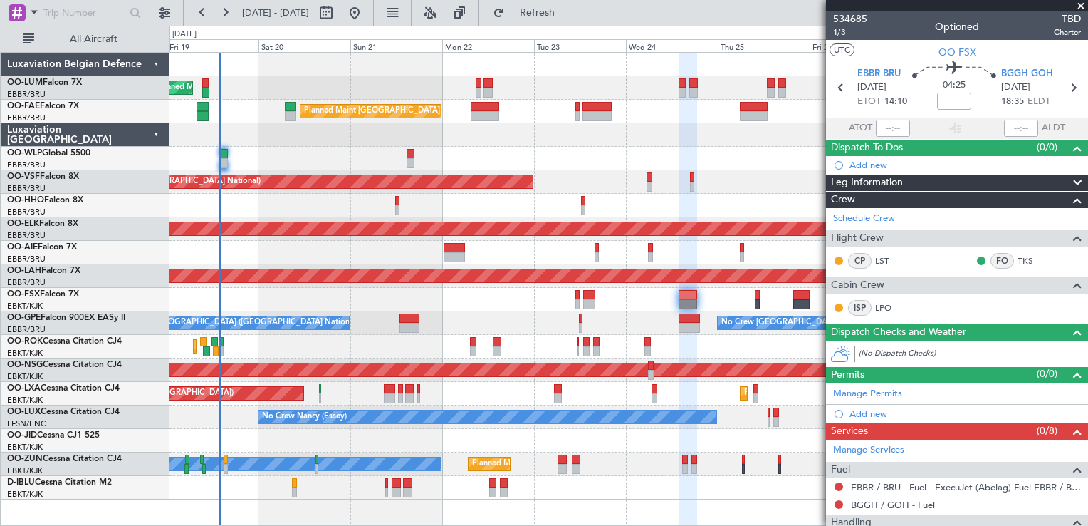
click at [621, 464] on div "Planned Maint Kortrijk-[GEOGRAPHIC_DATA] Owner Unplanned Maint [GEOGRAPHIC_DATA…" at bounding box center [628, 464] width 918 height 24
click at [493, 330] on div "Planned Maint [GEOGRAPHIC_DATA] ([GEOGRAPHIC_DATA] National) No Crew [GEOGRAPHI…" at bounding box center [628, 323] width 918 height 24
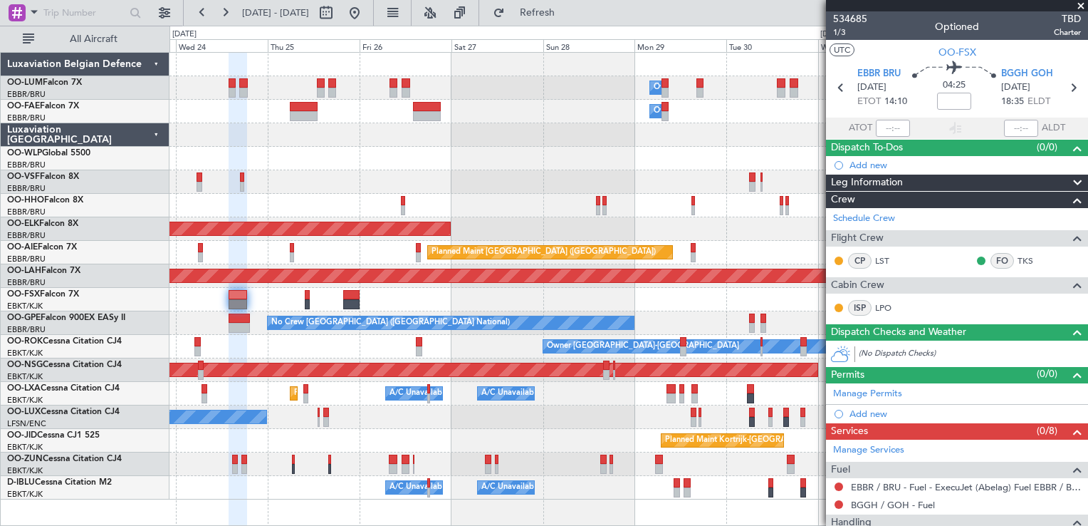
click at [142, 437] on div "Owner Melsbroek Air Base Owner [GEOGRAPHIC_DATA] Planned Maint [GEOGRAPHIC_DATA…" at bounding box center [544, 276] width 1088 height 500
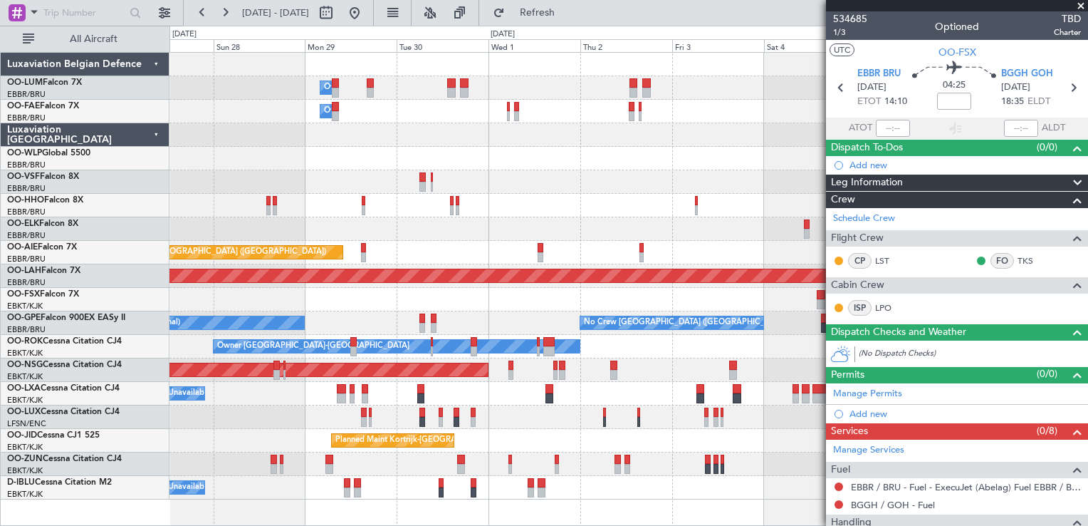
click at [0, 447] on html "[DATE] - [DATE] Refresh Quick Links All Aircraft Owner [GEOGRAPHIC_DATA] Owner …" at bounding box center [544, 263] width 1088 height 526
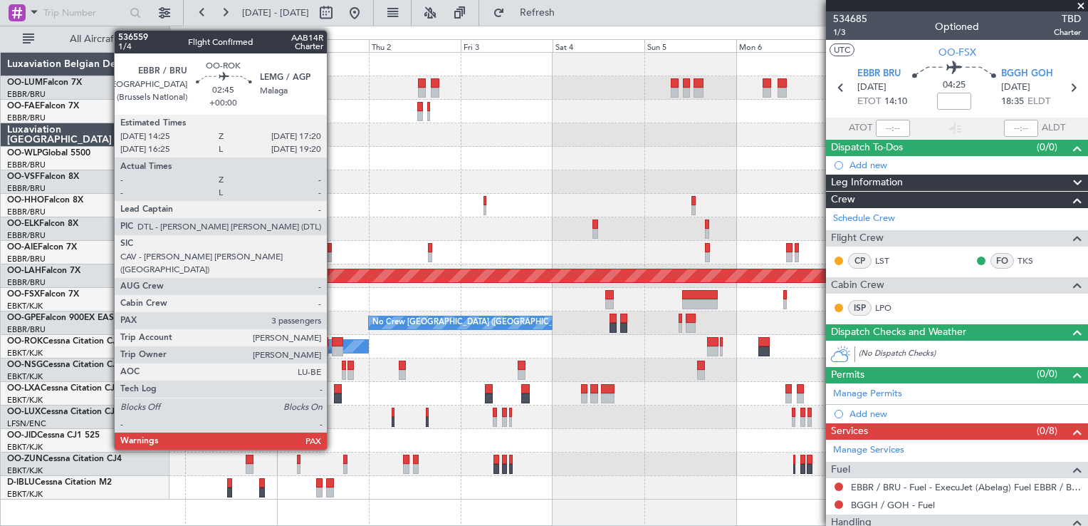
click at [332, 337] on div at bounding box center [337, 342] width 11 height 10
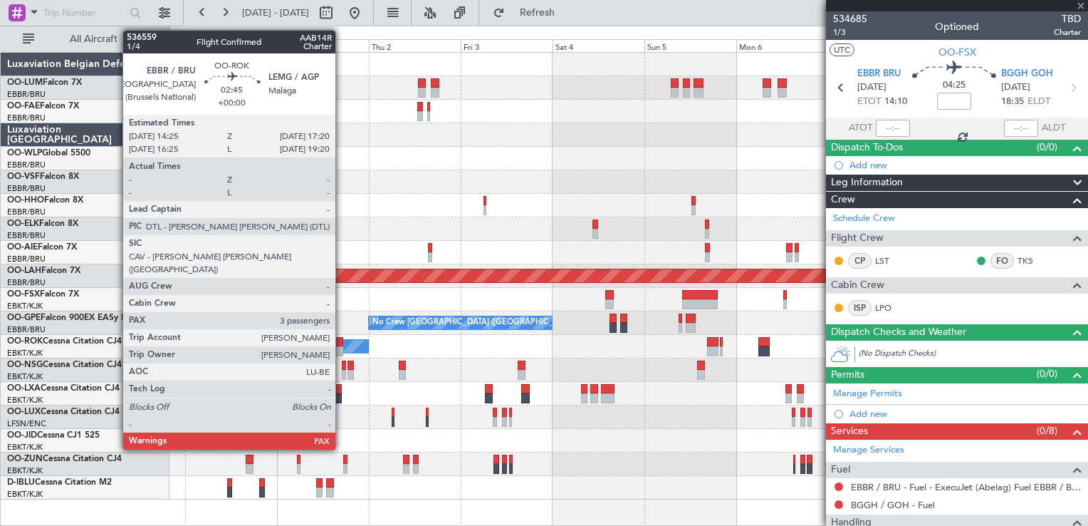
click at [340, 342] on div at bounding box center [337, 342] width 11 height 10
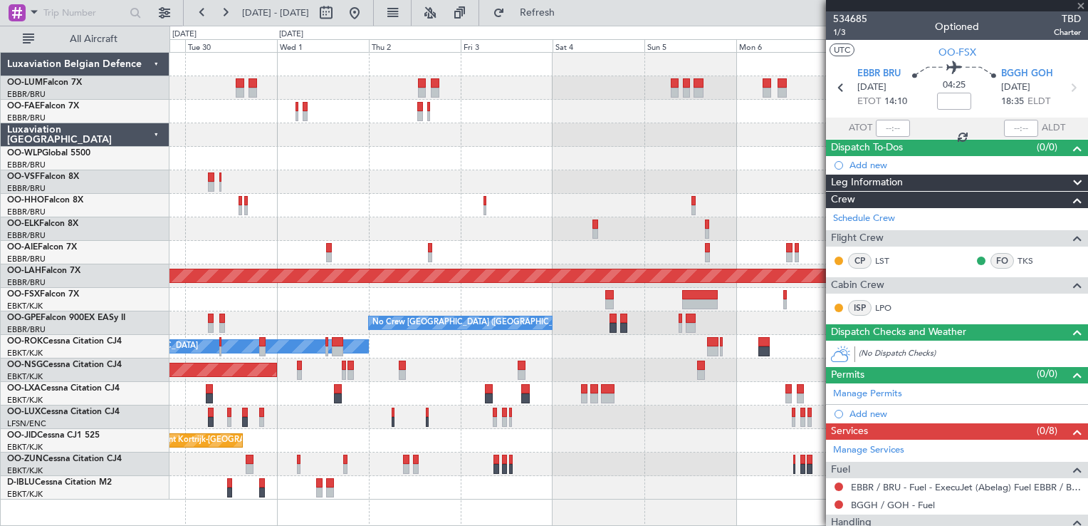
type input "3"
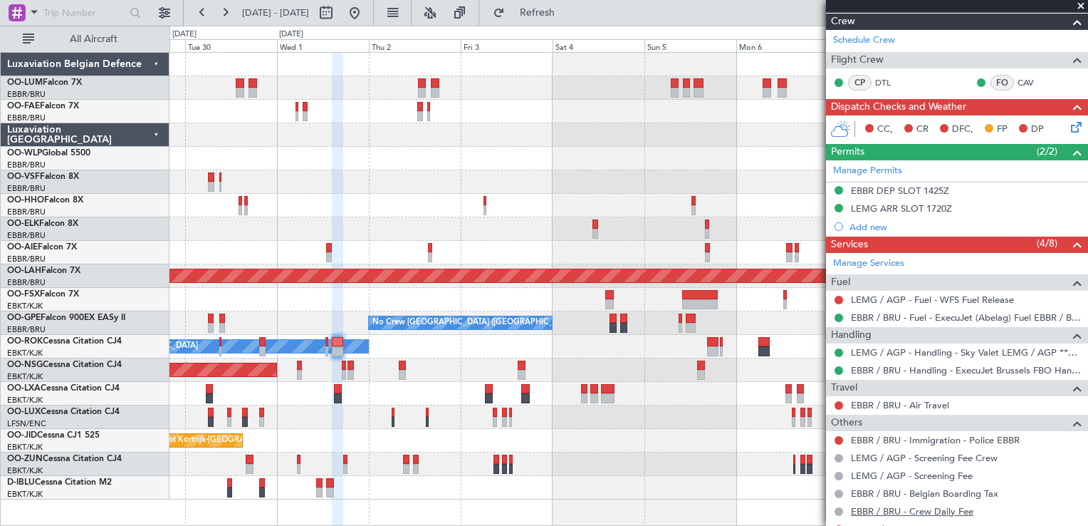
scroll to position [285, 0]
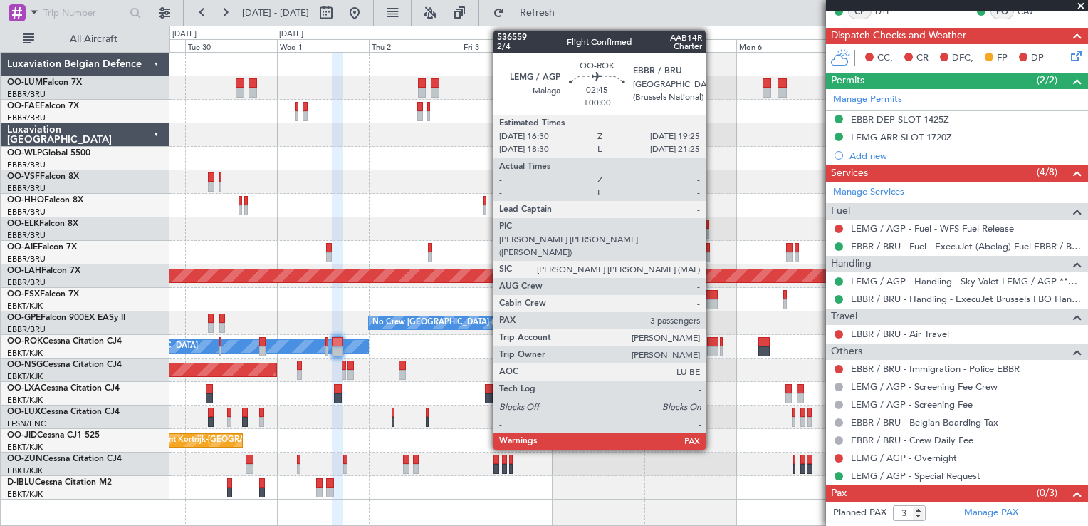
click at [712, 346] on div at bounding box center [712, 351] width 11 height 10
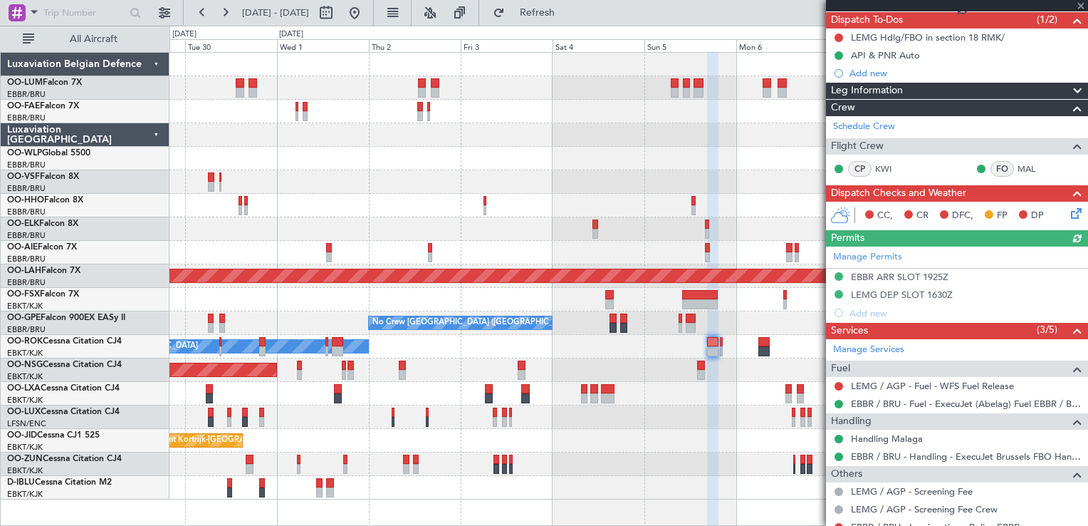
scroll to position [194, 0]
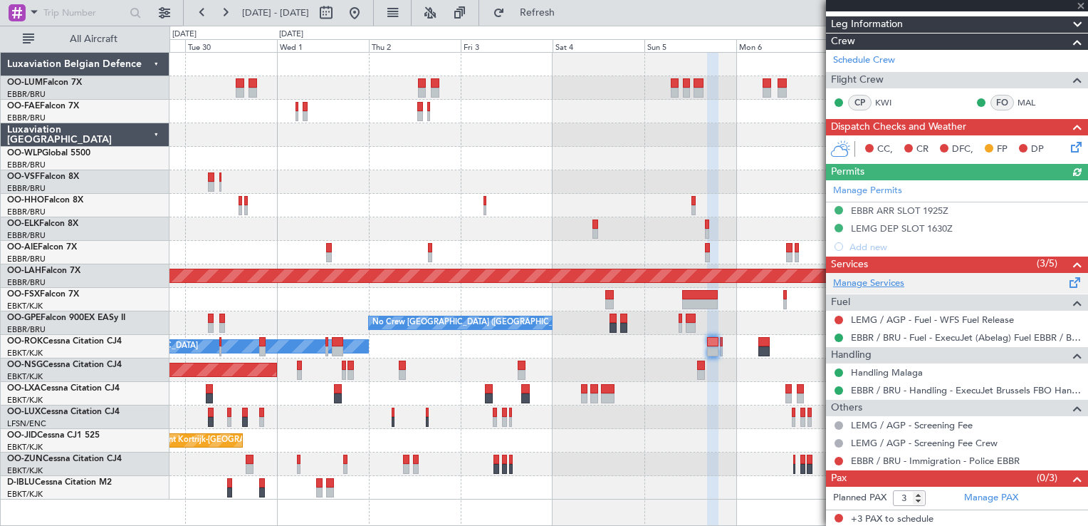
click at [862, 279] on link "Manage Services" at bounding box center [868, 283] width 71 height 14
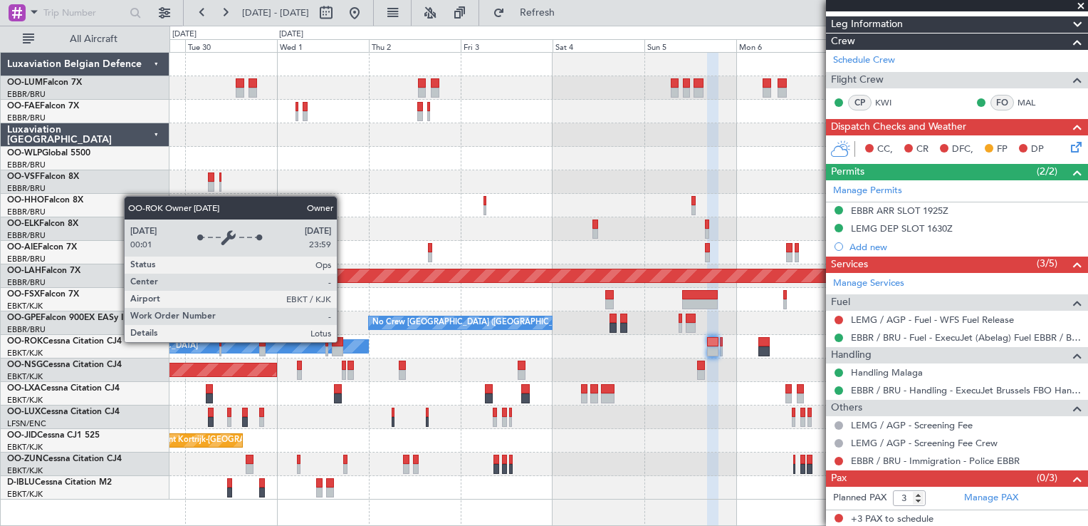
click at [343, 341] on div "Owner [GEOGRAPHIC_DATA]-[GEOGRAPHIC_DATA]" at bounding box center [185, 346] width 366 height 13
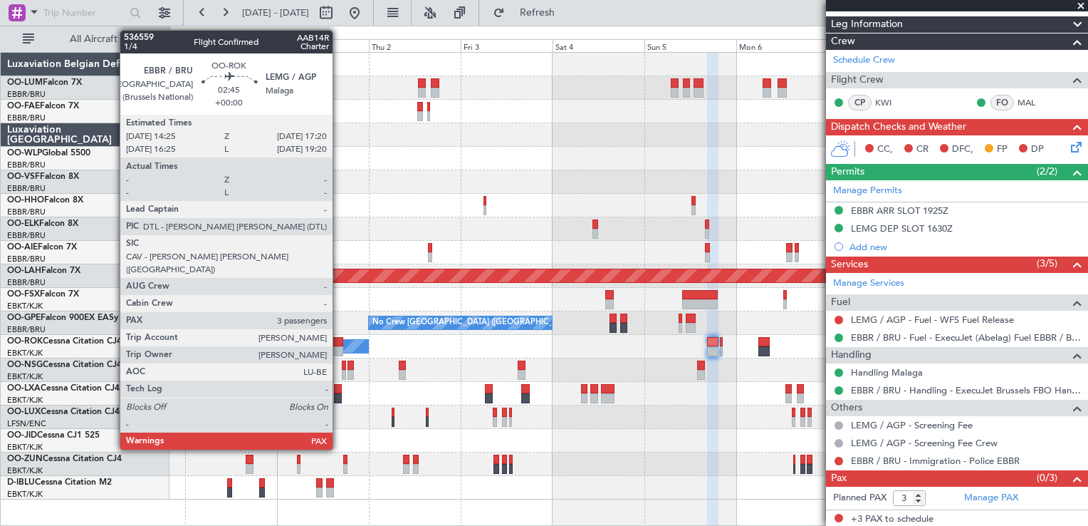
click at [339, 349] on div at bounding box center [337, 351] width 11 height 10
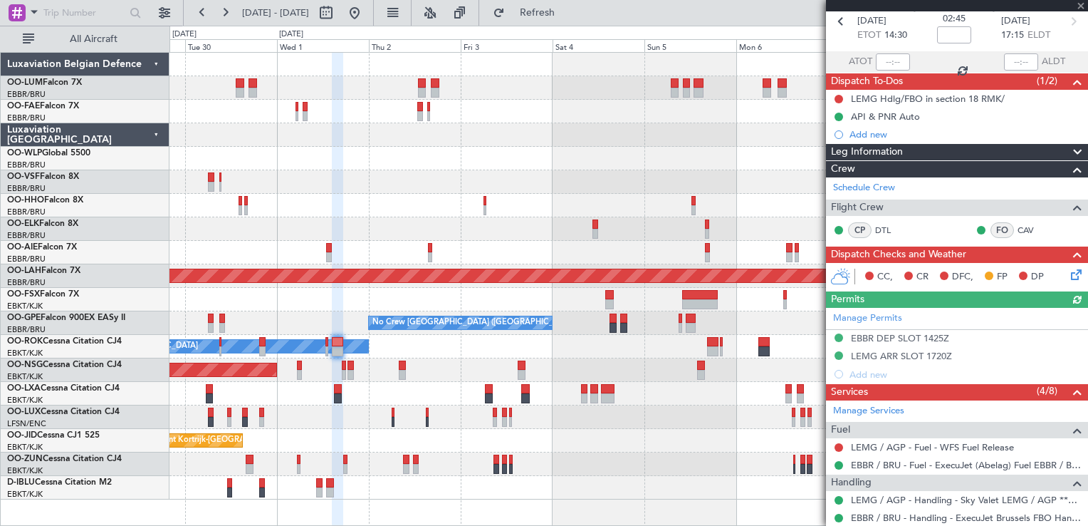
scroll to position [285, 0]
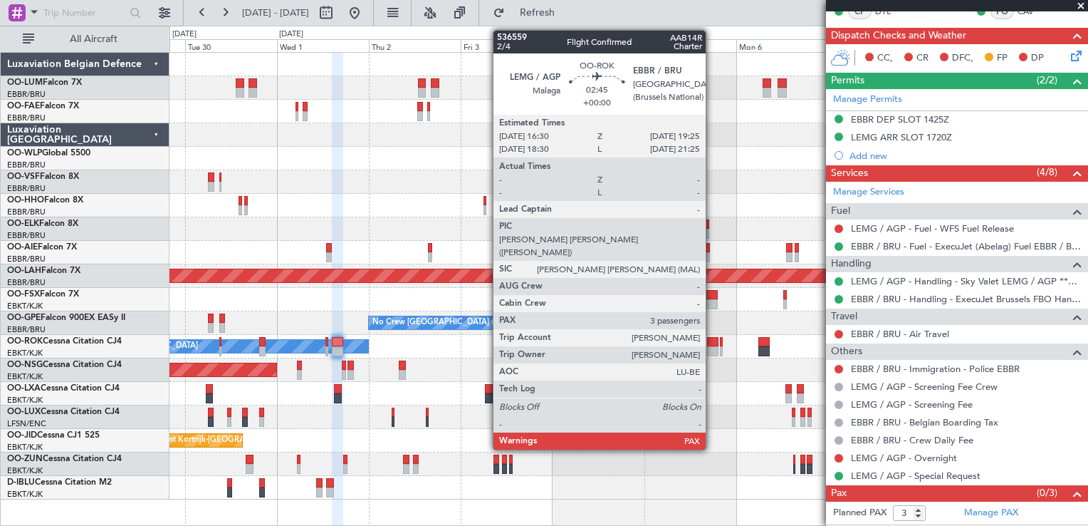
click at [712, 340] on div at bounding box center [712, 342] width 11 height 10
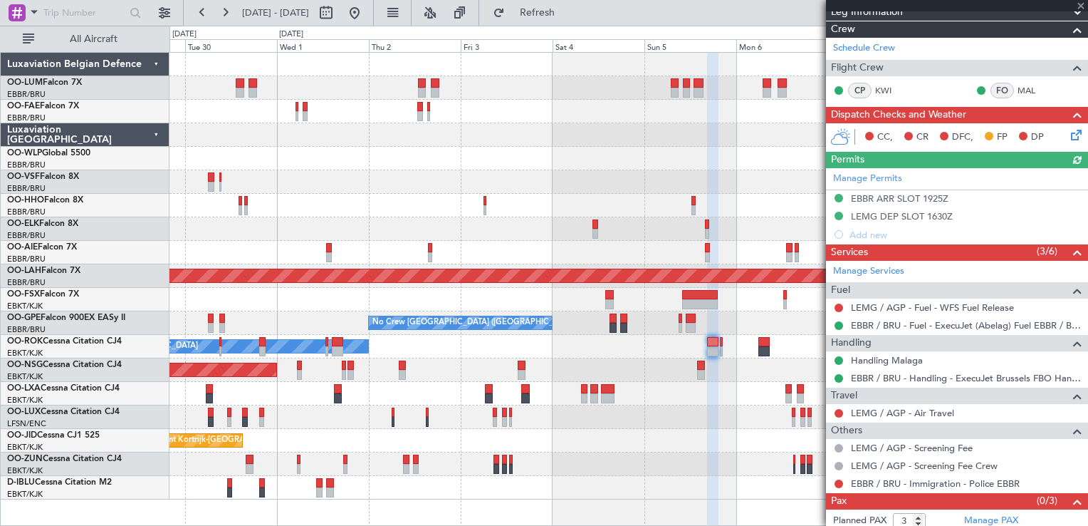
scroll to position [214, 0]
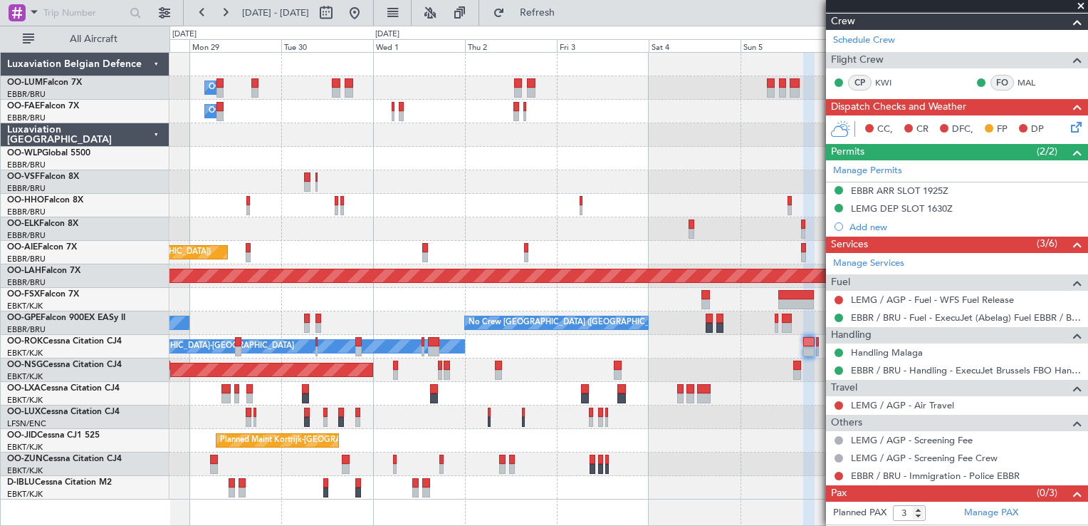
click at [658, 476] on div "A/C Unavailable [GEOGRAPHIC_DATA]-[GEOGRAPHIC_DATA] A/C Unavailable [GEOGRAPHIC…" at bounding box center [628, 488] width 918 height 24
